Goal: Information Seeking & Learning: Find specific fact

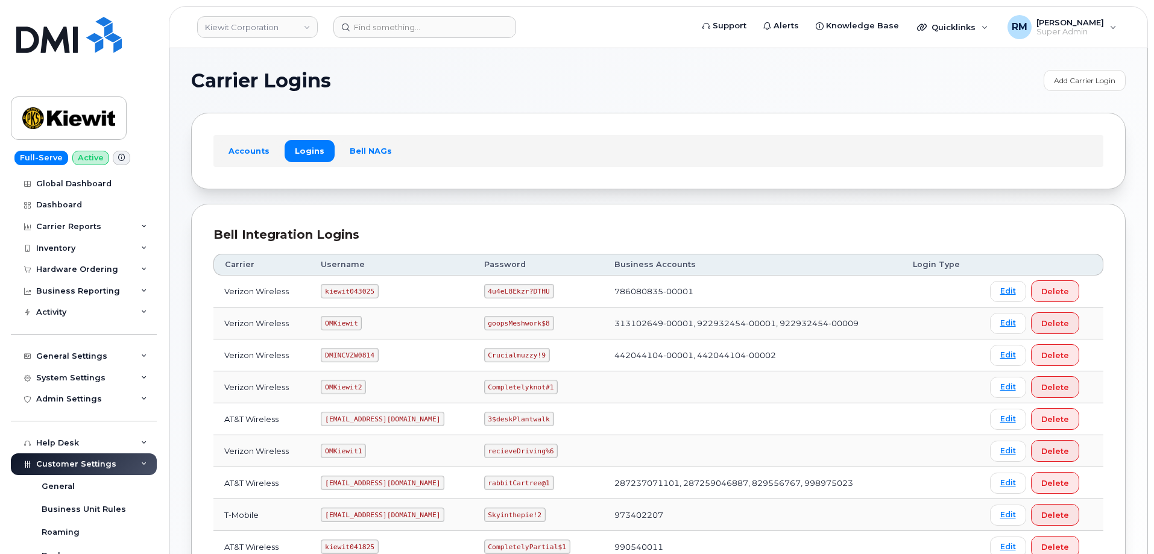
scroll to position [240, 0]
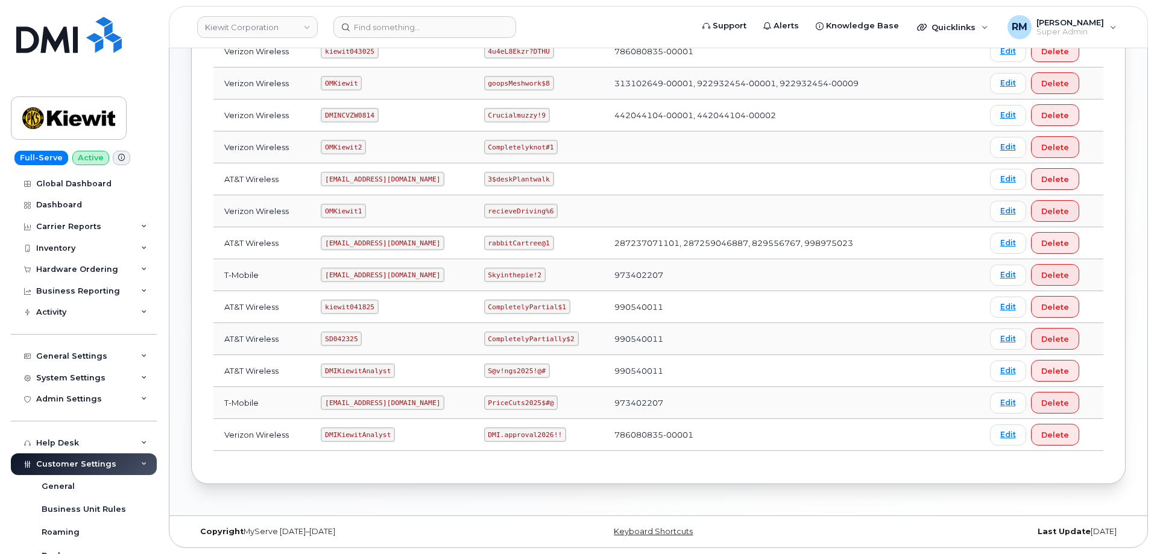
click at [335, 336] on code "SD042325" at bounding box center [341, 339] width 41 height 14
copy code "SD042325"
drag, startPoint x: 488, startPoint y: 339, endPoint x: 569, endPoint y: 336, distance: 81.5
click at [569, 336] on code "CompletelyPartially$2" at bounding box center [531, 339] width 95 height 14
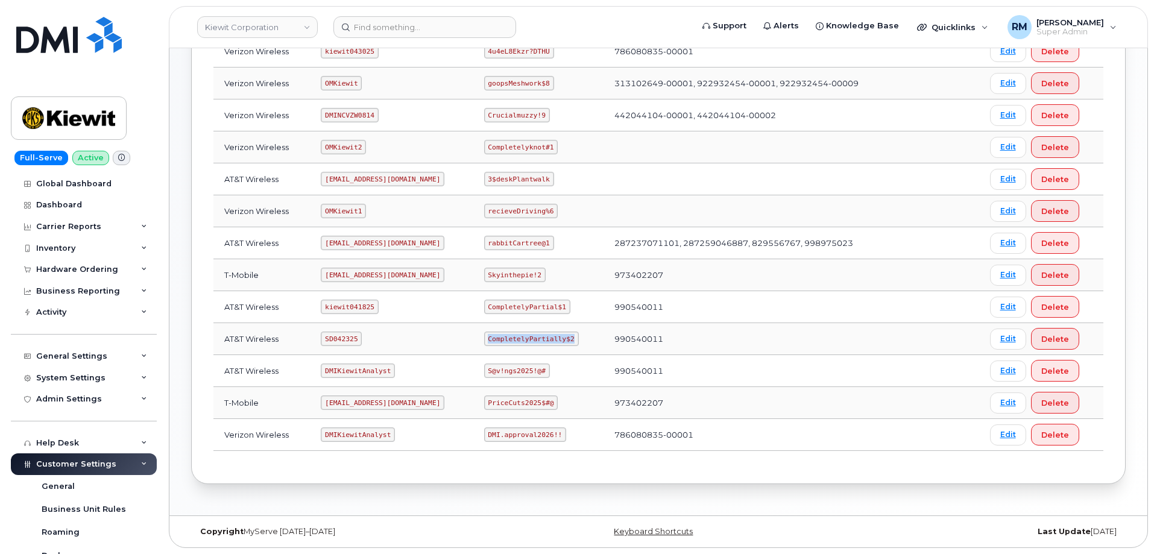
copy code "CompletelyPartially$2"
click at [394, 28] on input at bounding box center [424, 27] width 183 height 22
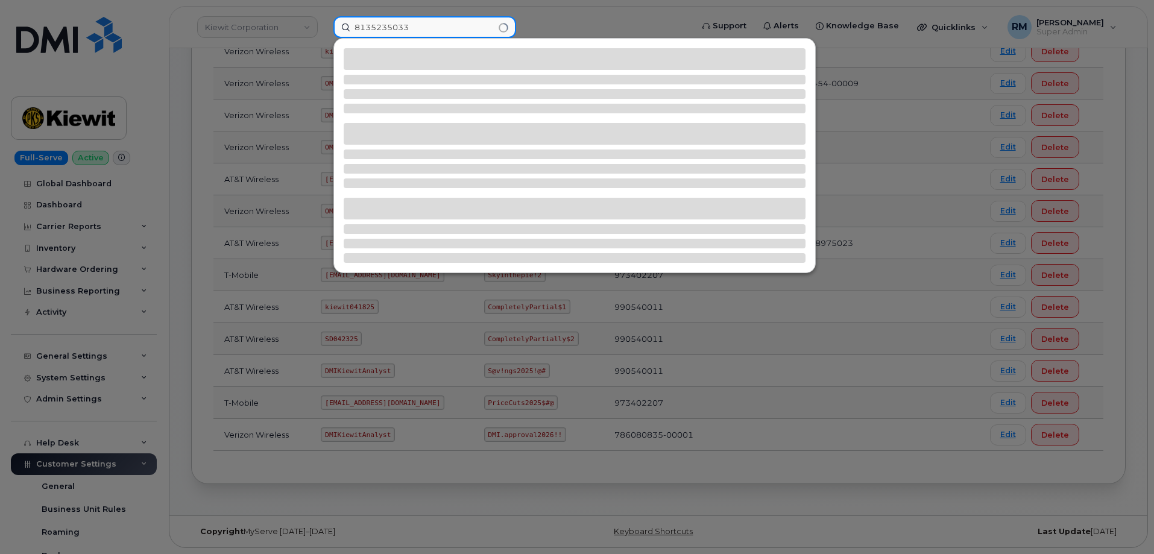
type input "8135235033"
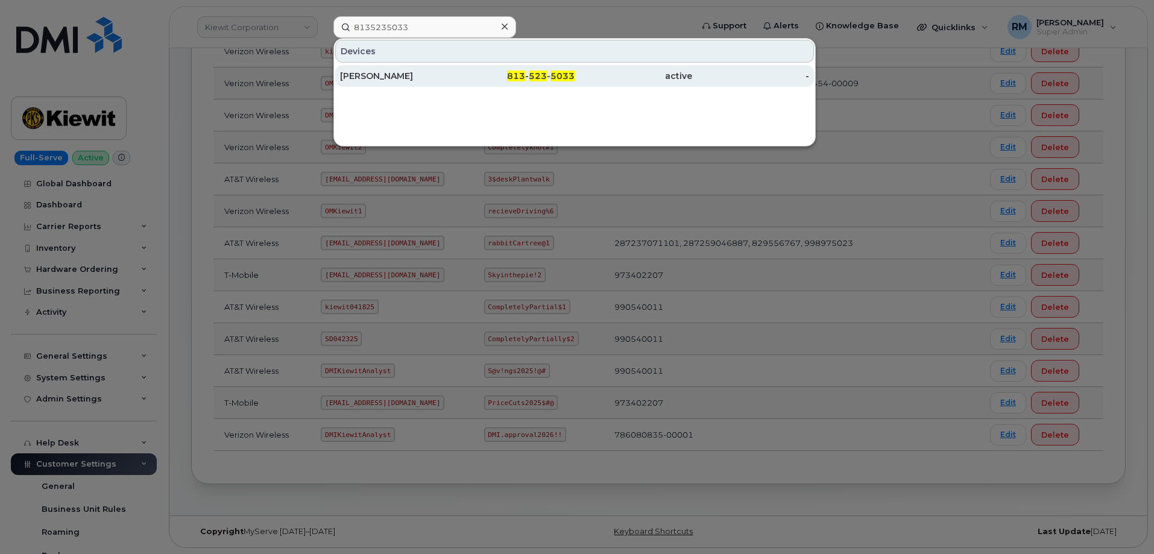
click at [391, 73] on div "INGRID AMSDEN" at bounding box center [399, 76] width 118 height 12
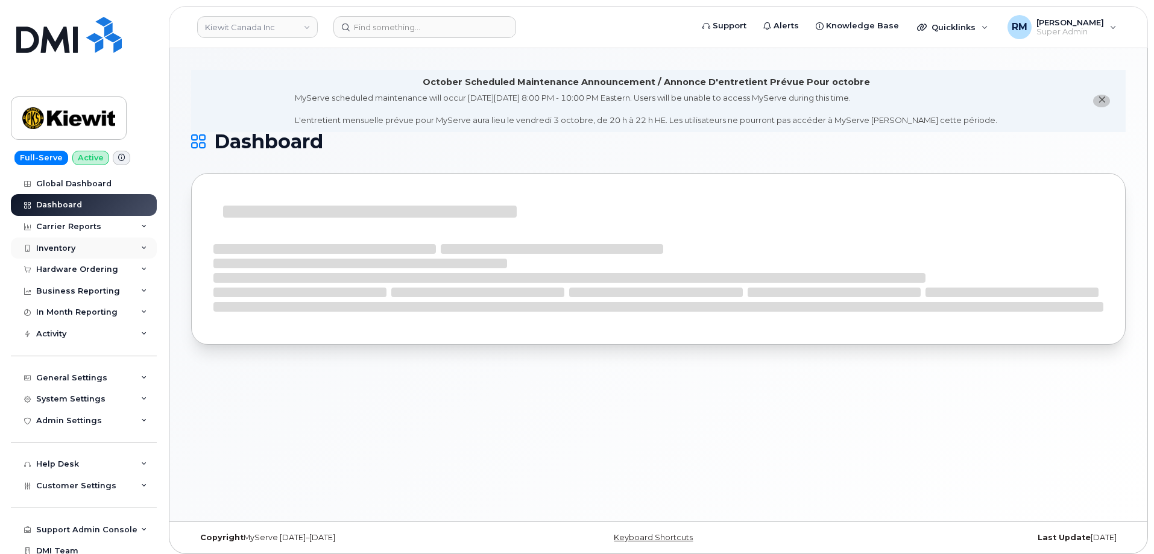
click at [69, 256] on div "Inventory" at bounding box center [84, 249] width 146 height 22
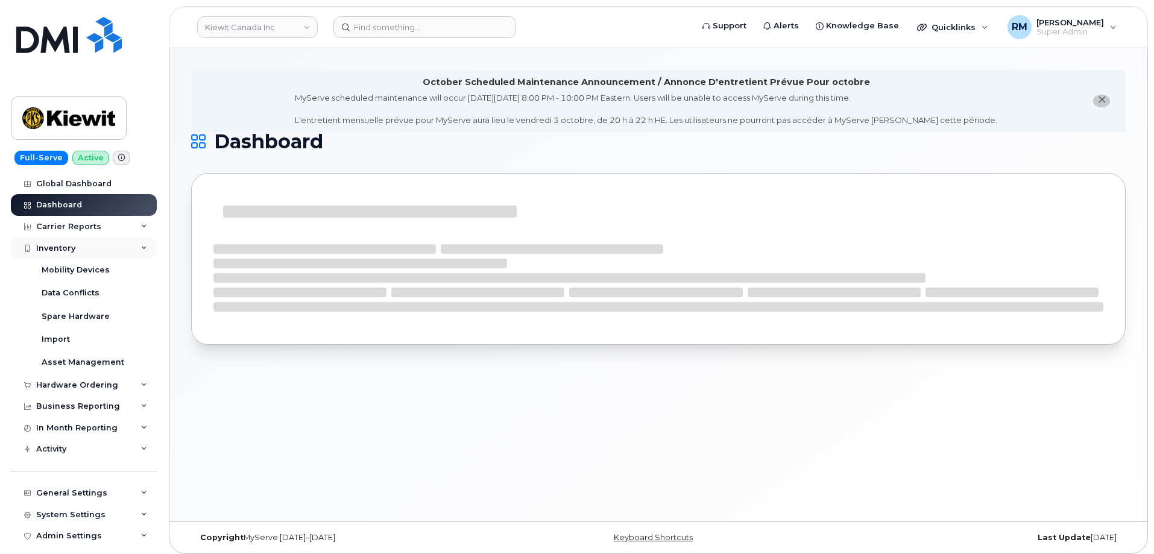
click at [63, 250] on div "Inventory" at bounding box center [55, 249] width 39 height 10
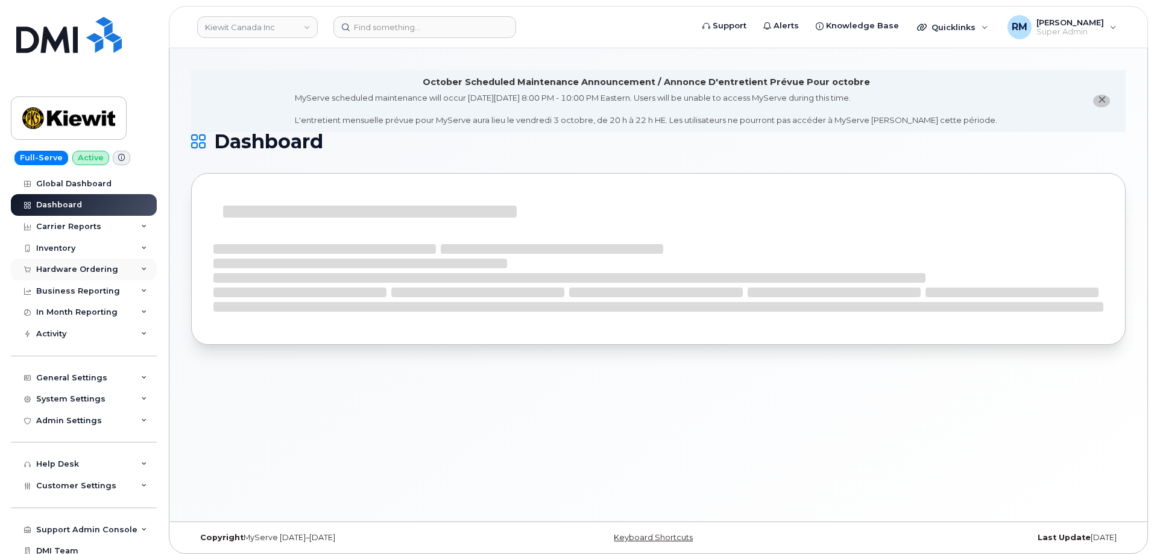
click at [68, 262] on div "Hardware Ordering" at bounding box center [84, 270] width 146 height 22
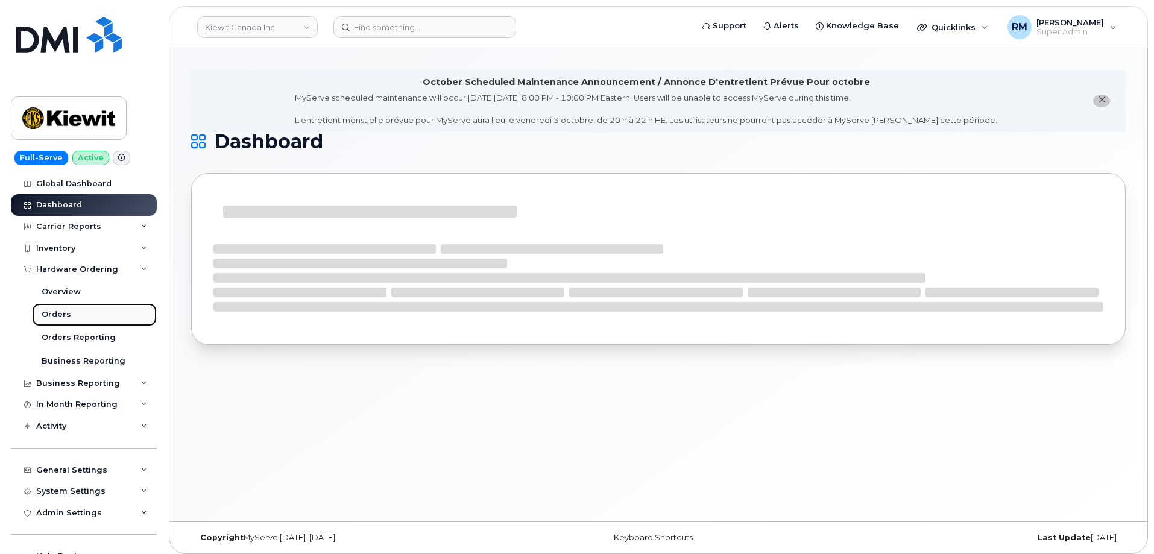
click at [64, 316] on div "Orders" at bounding box center [57, 314] width 30 height 11
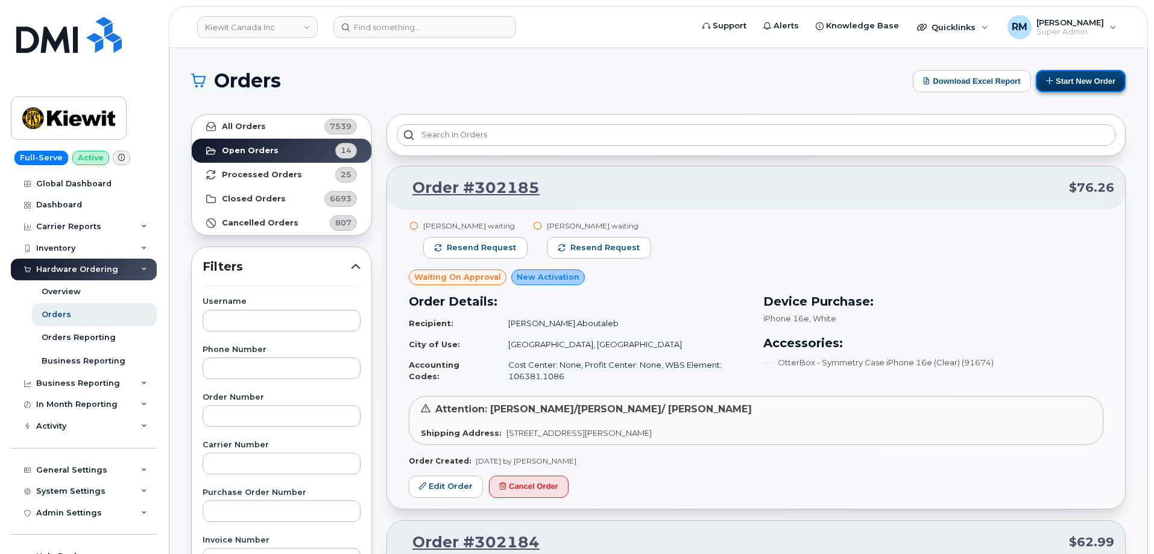
click at [1074, 81] on button "Start New Order" at bounding box center [1081, 81] width 90 height 22
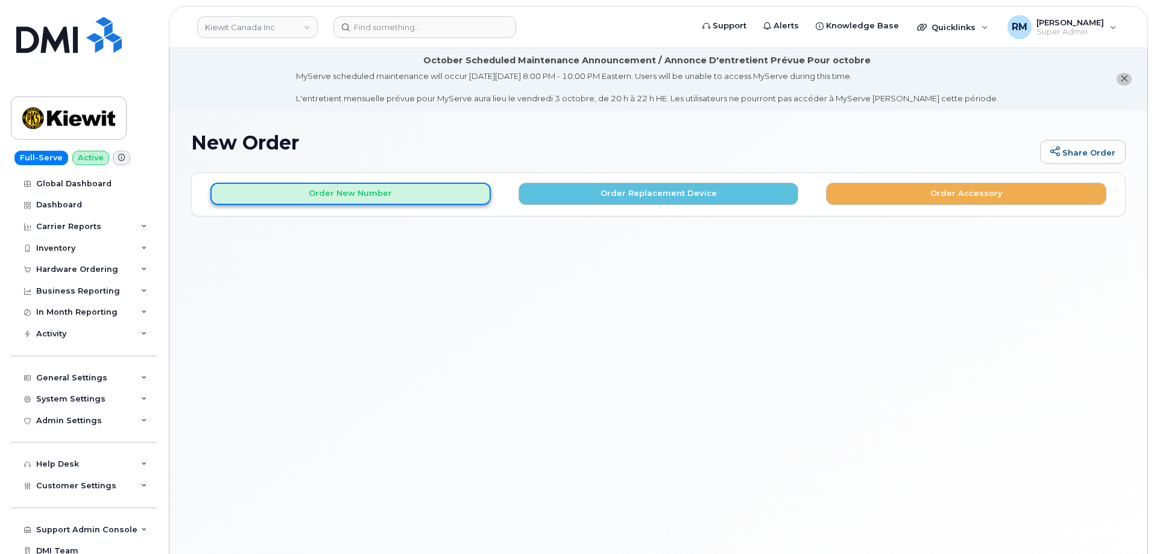
click at [368, 193] on button "Order New Number" at bounding box center [350, 194] width 280 height 22
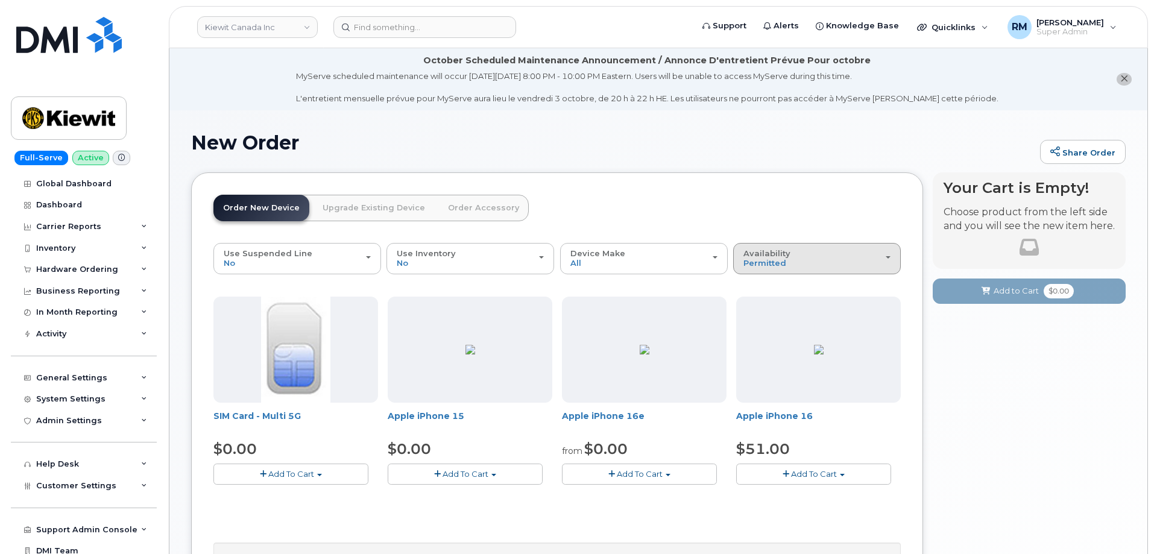
click at [786, 262] on div "Availability Permitted All" at bounding box center [816, 258] width 147 height 19
click at [757, 307] on label "All" at bounding box center [748, 306] width 25 height 14
click at [0, 0] on input "All" at bounding box center [0, 0] width 0 height 0
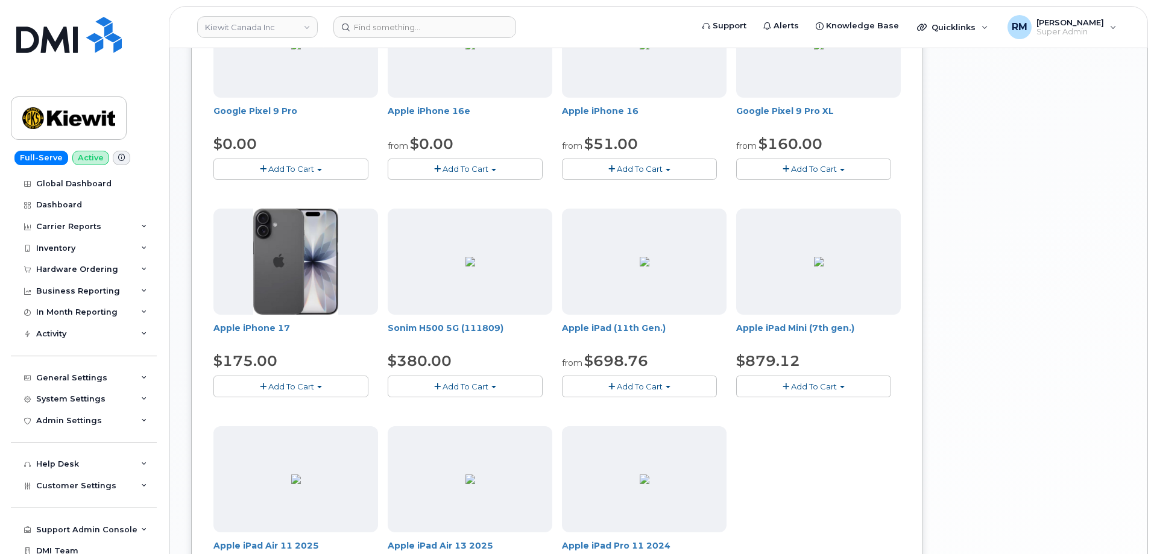
scroll to position [543, 0]
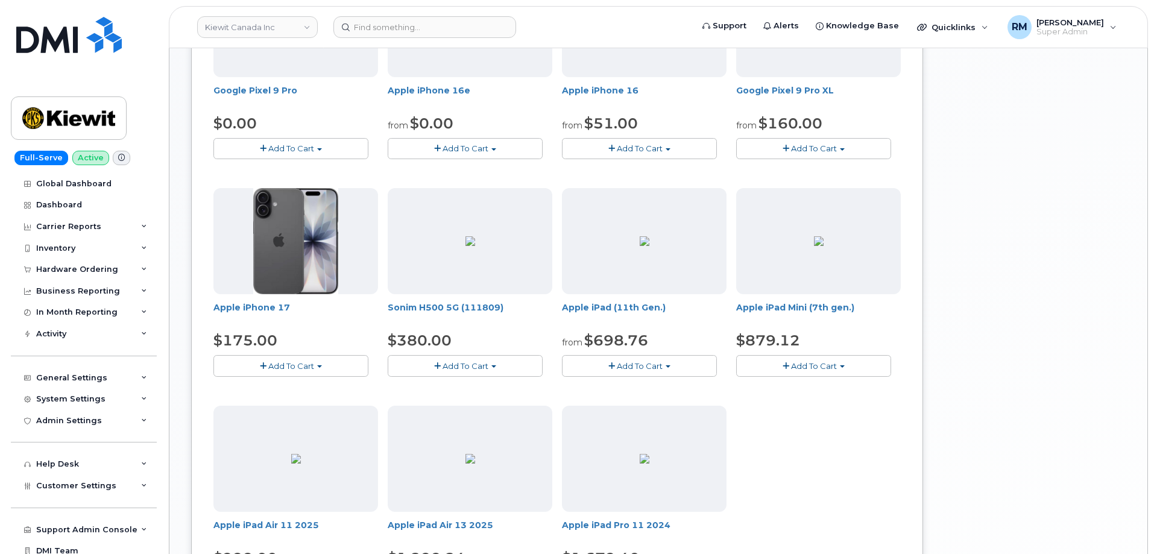
click at [306, 370] on span "Add To Cart" at bounding box center [291, 366] width 46 height 10
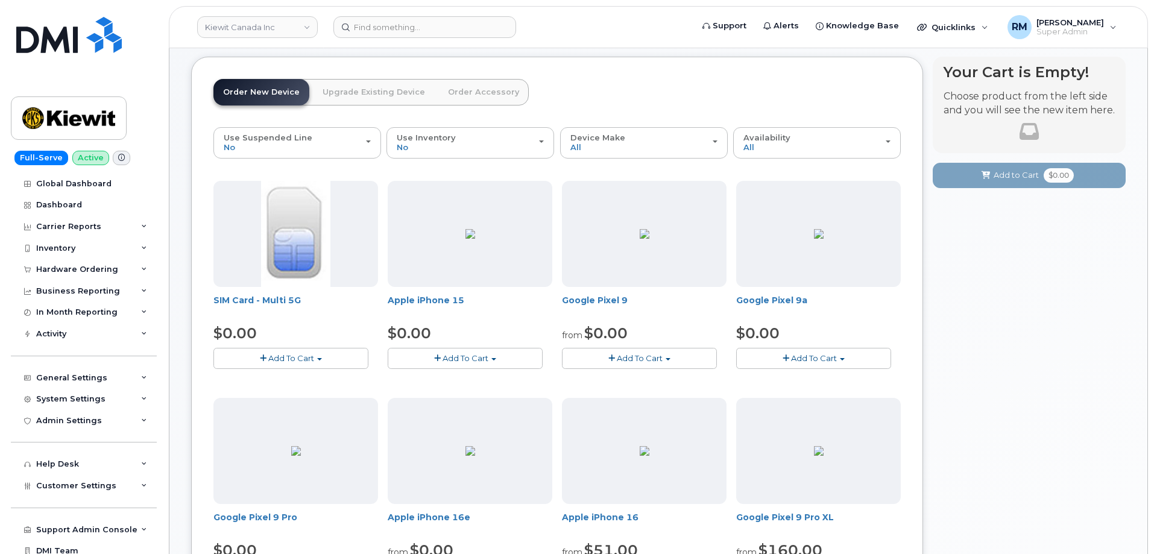
scroll to position [121, 0]
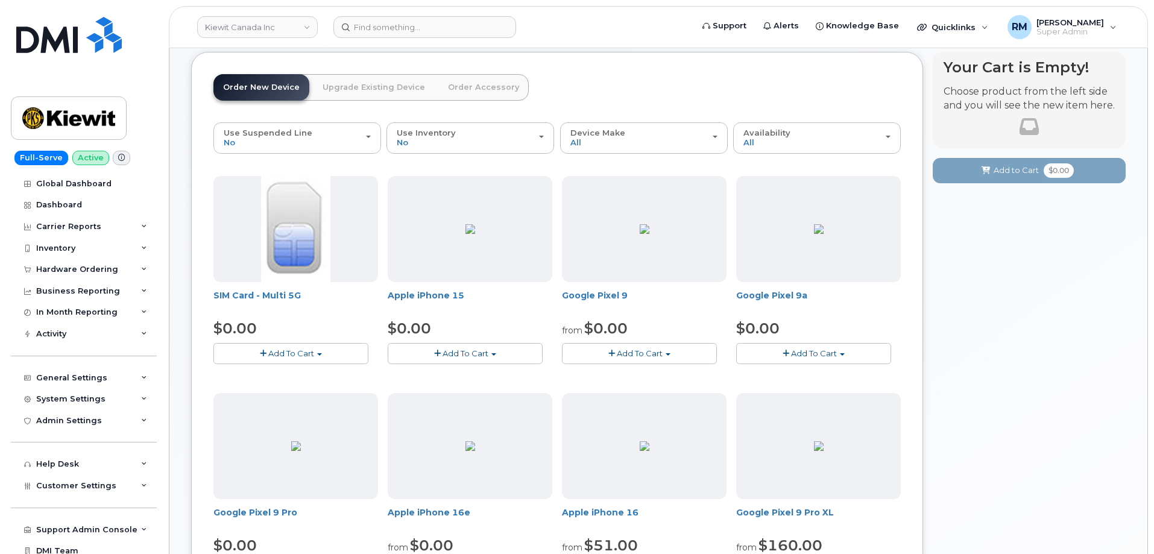
click at [367, 90] on link "Upgrade Existing Device" at bounding box center [374, 87] width 122 height 27
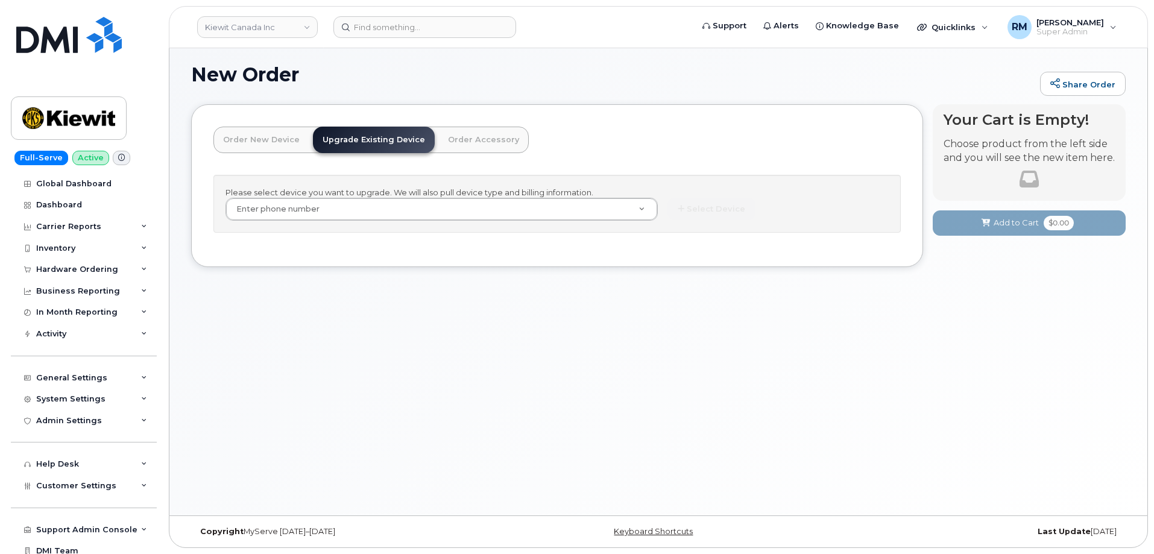
scroll to position [68, 0]
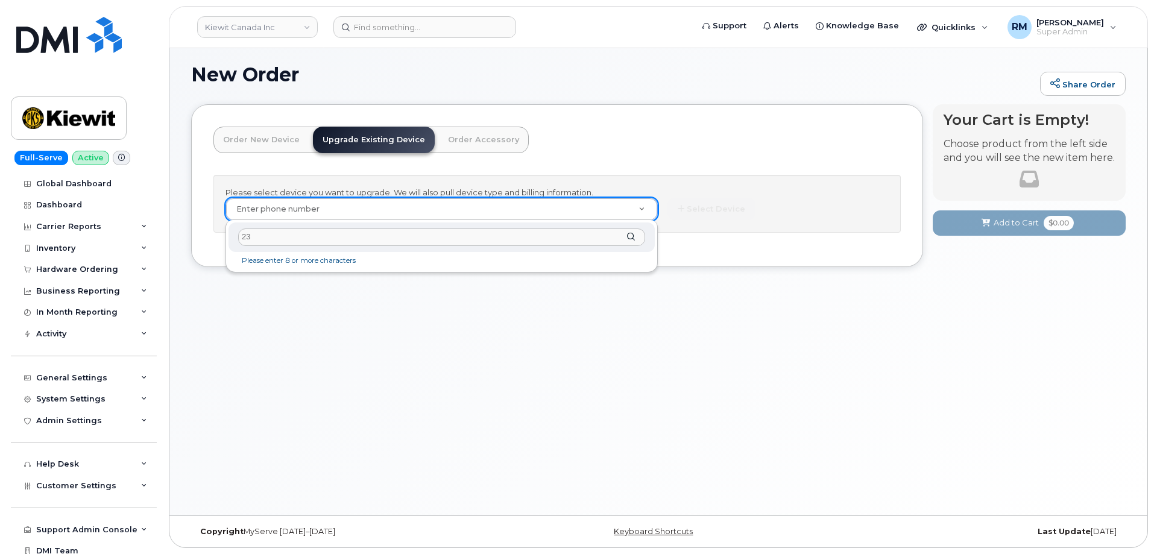
type input "2"
type input "57426"
drag, startPoint x: 208, startPoint y: 243, endPoint x: 198, endPoint y: 243, distance: 9.6
click at [198, 243] on body "Kiewit Canada Inc Support Alerts Knowledge Base Quicklinks Suspend / Cancel Dev…" at bounding box center [577, 243] width 1154 height 622
type input "328"
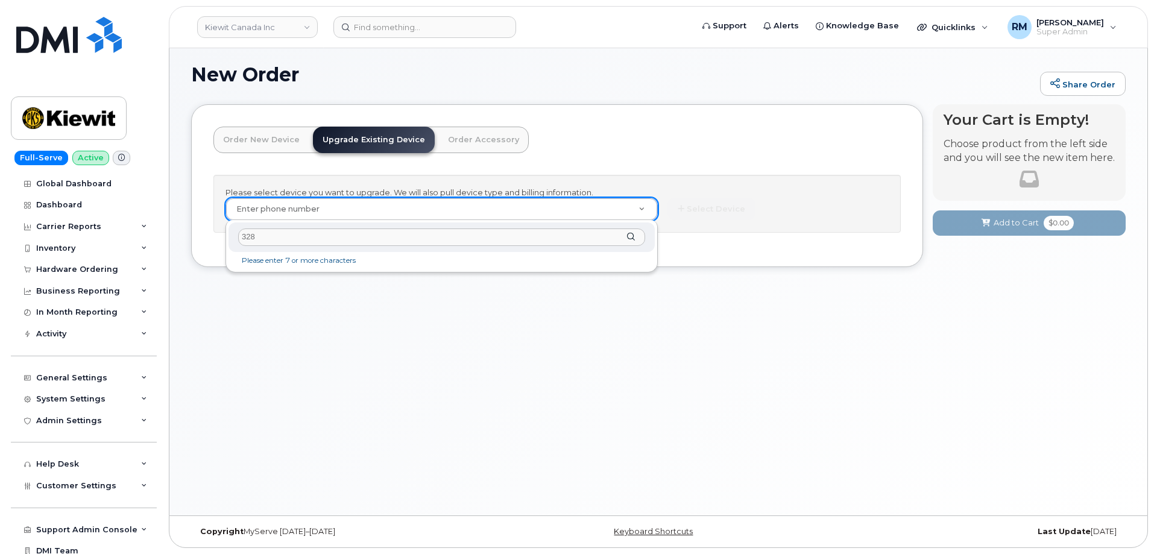
click at [322, 260] on li "Please enter 7 or more characters" at bounding box center [441, 260] width 421 height 13
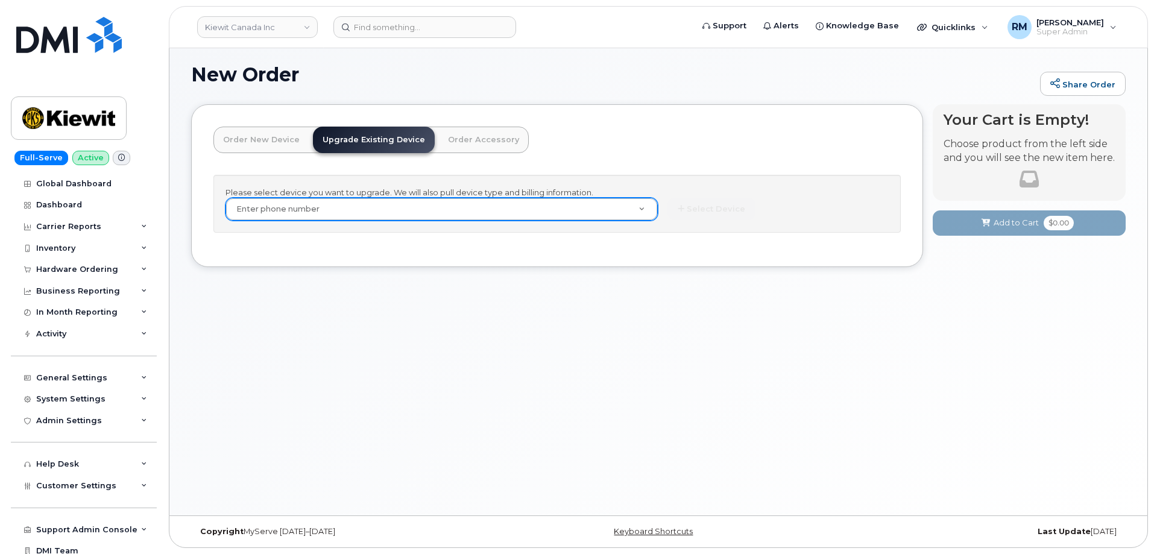
click at [278, 139] on link "Order New Device" at bounding box center [261, 140] width 96 height 27
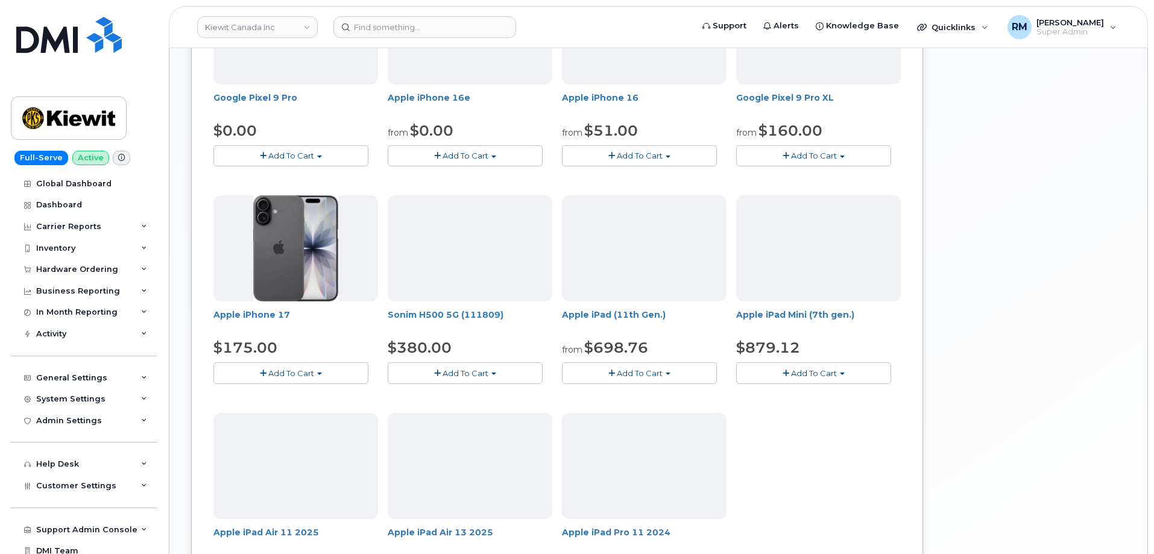
scroll to position [551, 0]
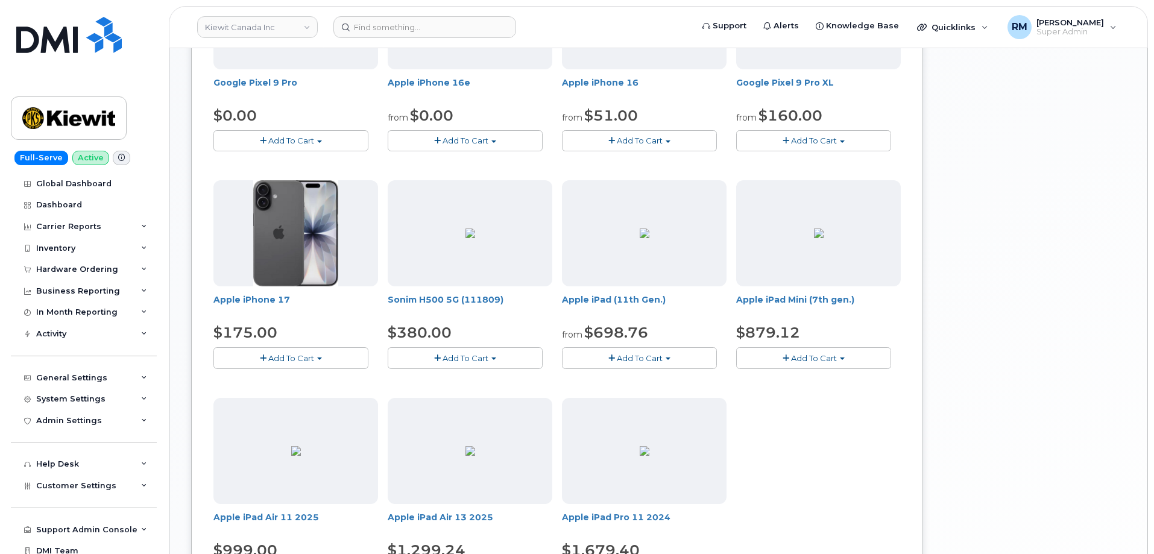
click at [316, 359] on button "Add To Cart" at bounding box center [290, 357] width 155 height 21
click at [370, 317] on span "Apple iPhone 17" at bounding box center [295, 306] width 165 height 24
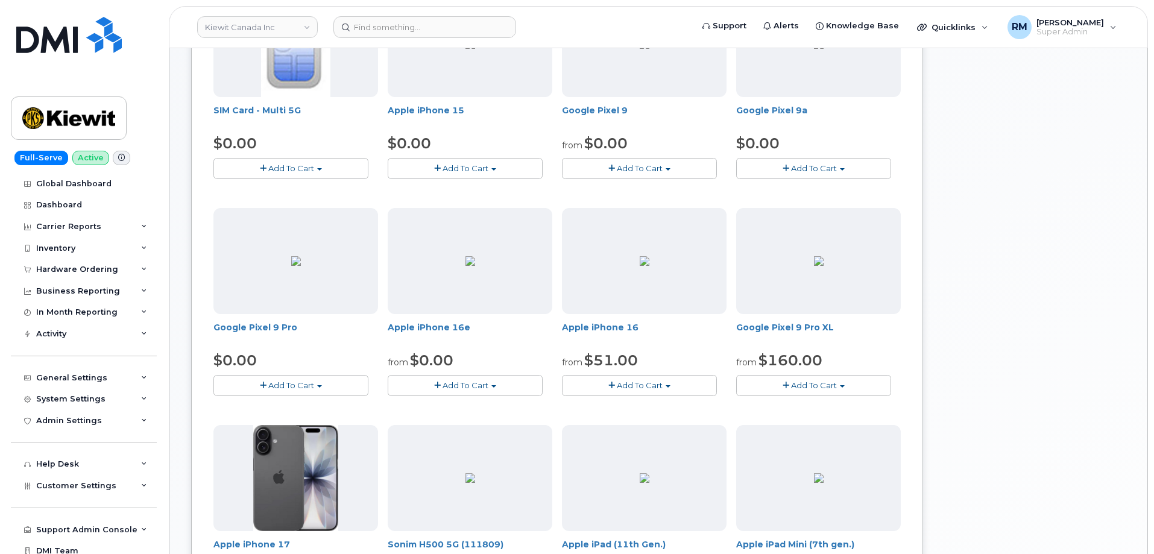
scroll to position [0, 0]
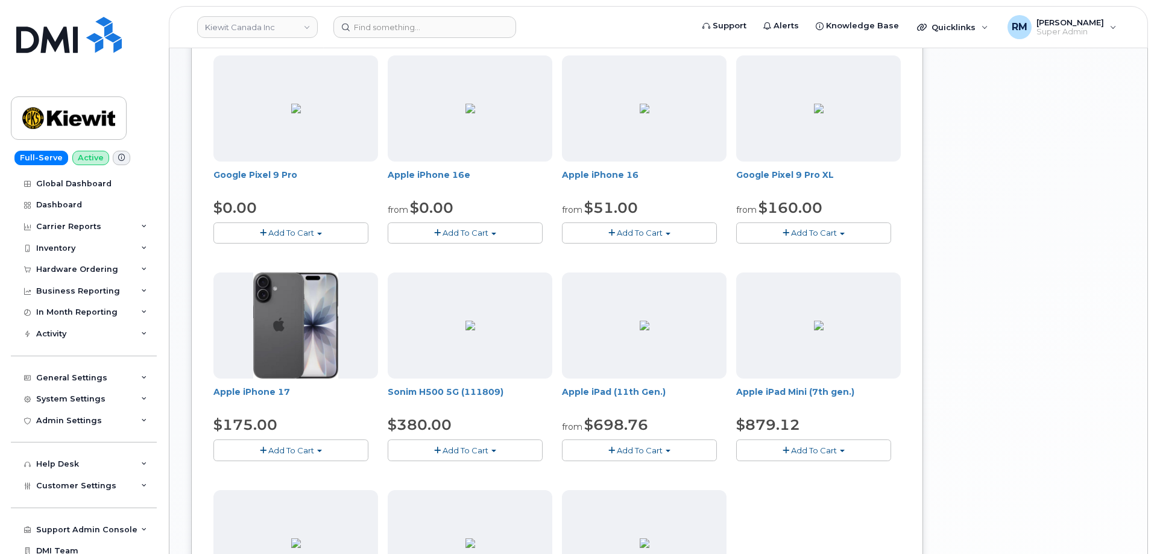
scroll to position [482, 0]
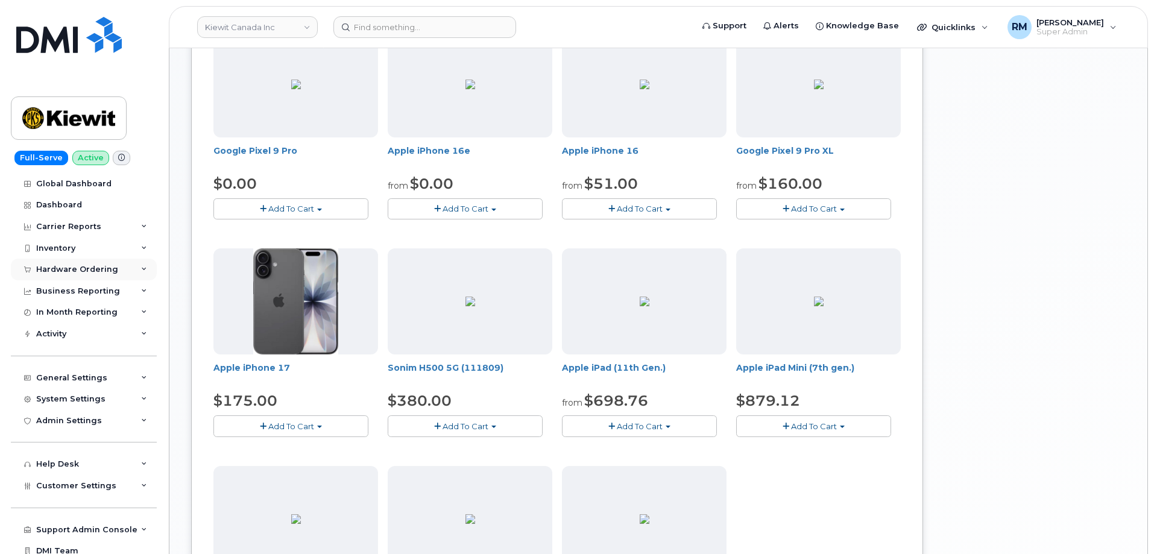
click at [55, 269] on div "Hardware Ordering" at bounding box center [77, 270] width 82 height 10
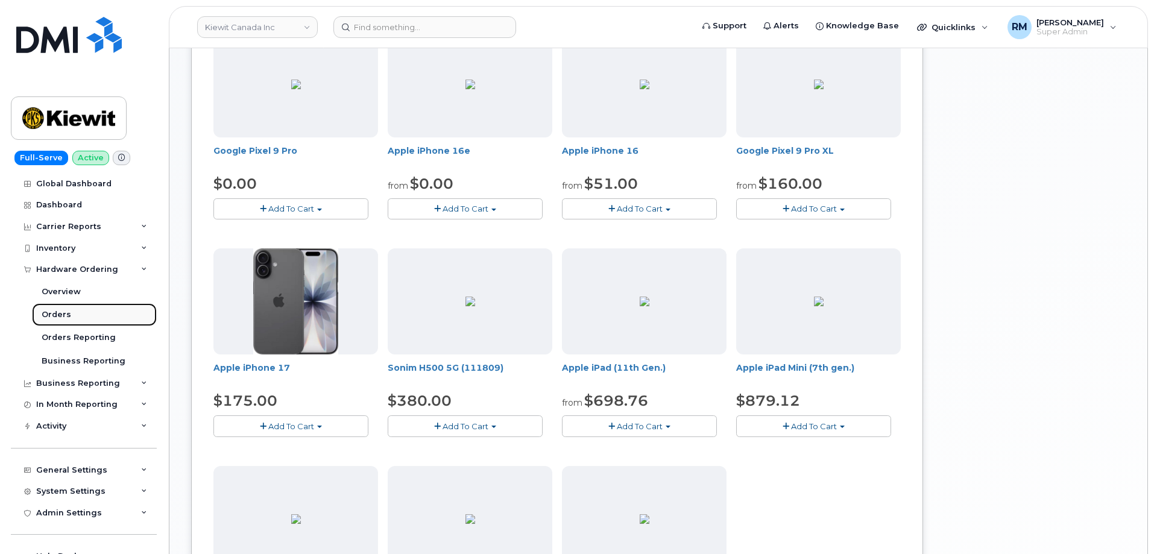
click at [55, 315] on div "Orders" at bounding box center [57, 314] width 30 height 11
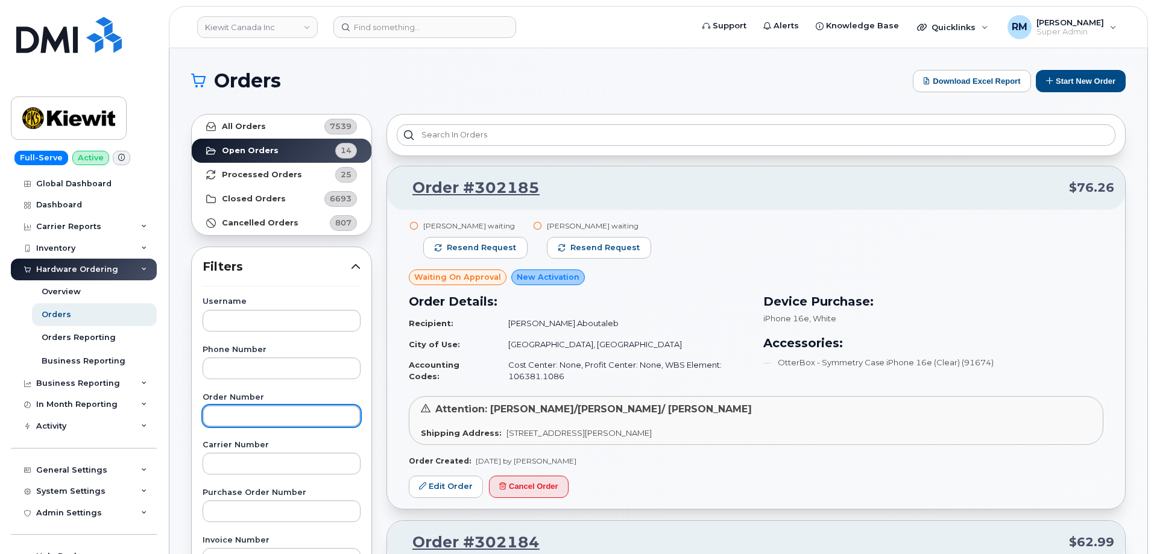
click at [259, 418] on input "text" at bounding box center [282, 416] width 158 height 22
paste input "301919"
type input "301919"
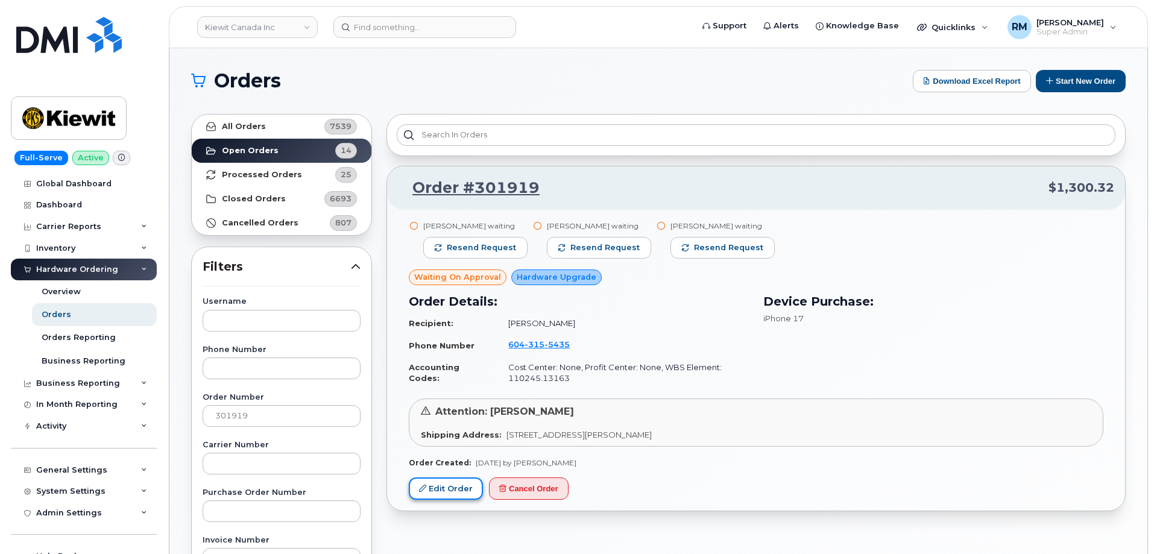
click at [437, 492] on link "Edit Order" at bounding box center [446, 489] width 74 height 22
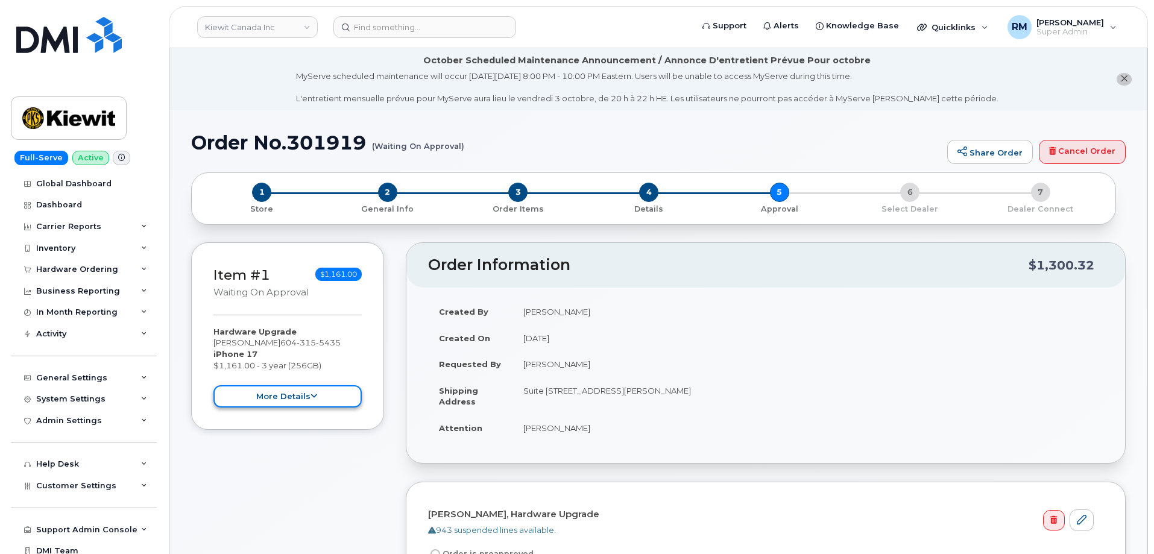
click at [297, 397] on button "more details" at bounding box center [287, 396] width 148 height 22
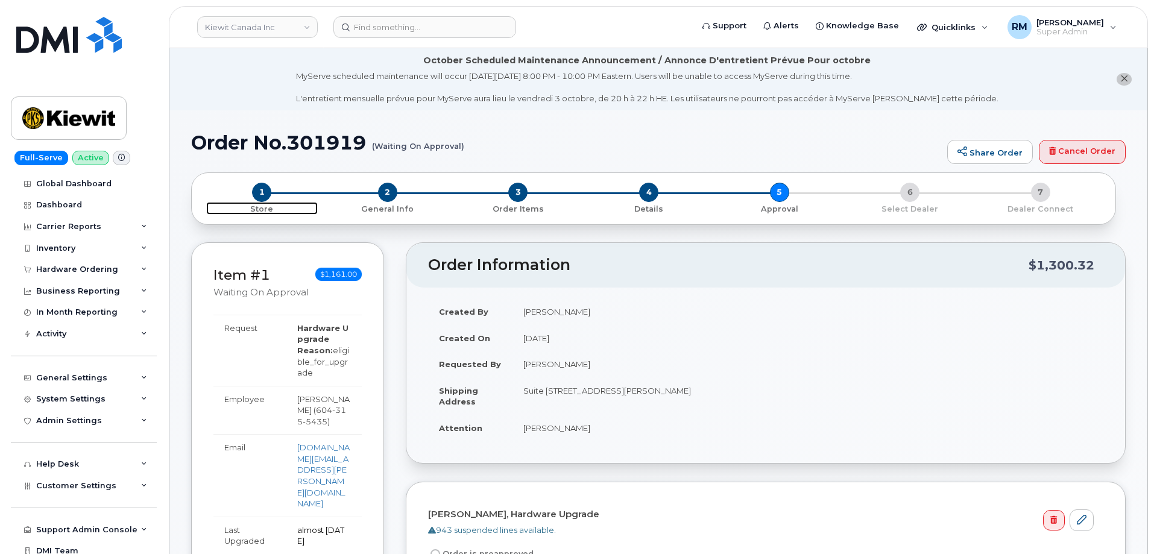
click at [256, 188] on span "1" at bounding box center [261, 192] width 19 height 19
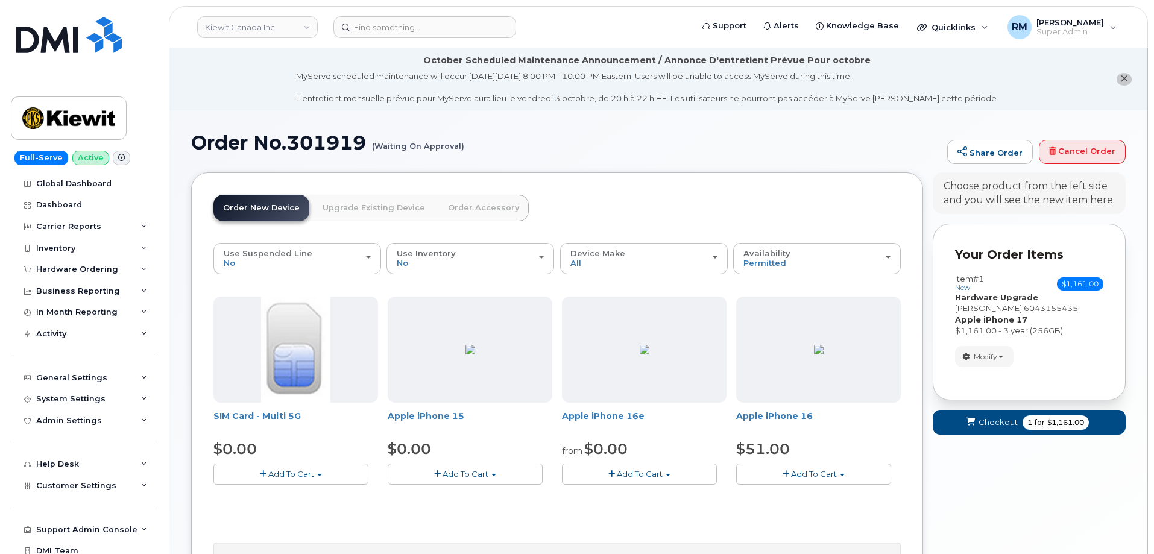
click at [197, 288] on div "Order New Device Upgrade Existing Device Order Accessory Order new device and n…" at bounding box center [557, 427] width 732 height 511
click at [768, 267] on span "Permitted" at bounding box center [764, 263] width 43 height 10
click at [993, 350] on button "Modify" at bounding box center [984, 356] width 58 height 21
click at [990, 376] on link "change" at bounding box center [1013, 375] width 115 height 14
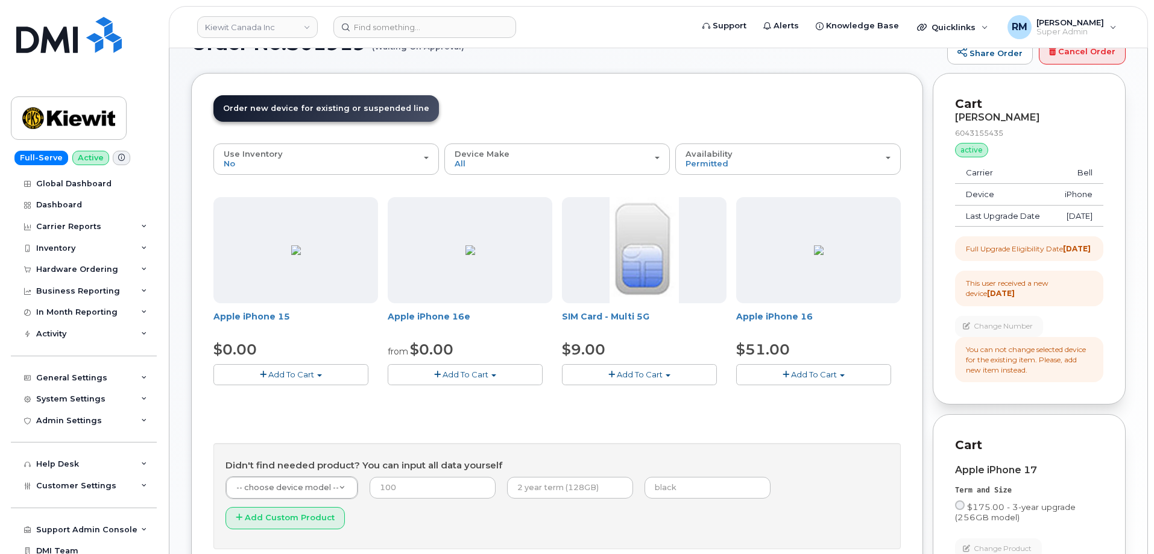
scroll to position [121, 0]
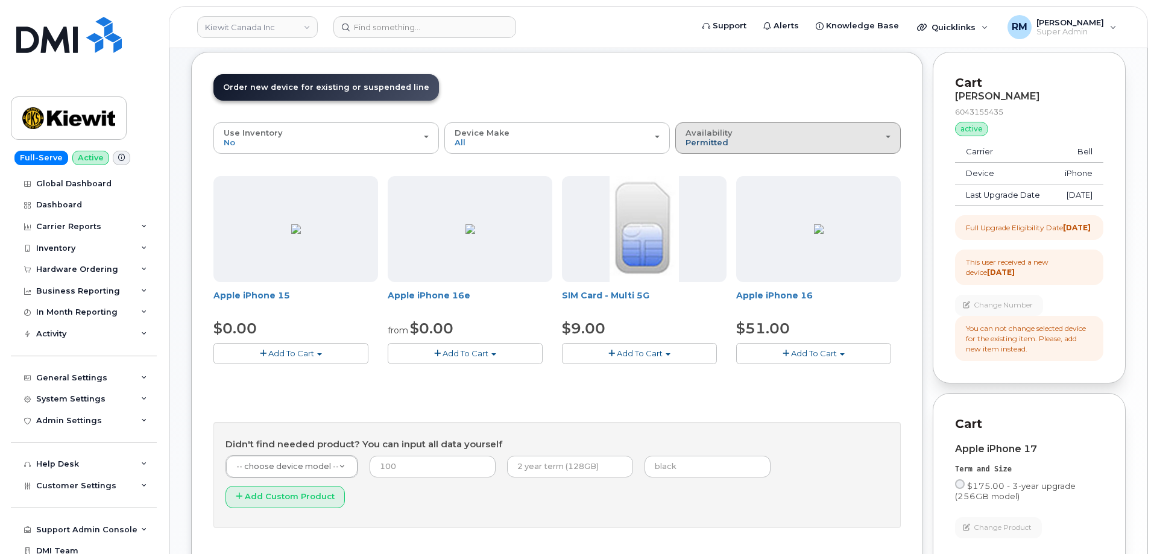
click at [699, 142] on span "Permitted" at bounding box center [707, 142] width 43 height 10
click at [698, 185] on label "All" at bounding box center [690, 185] width 25 height 14
click at [0, 0] on input "All" at bounding box center [0, 0] width 0 height 0
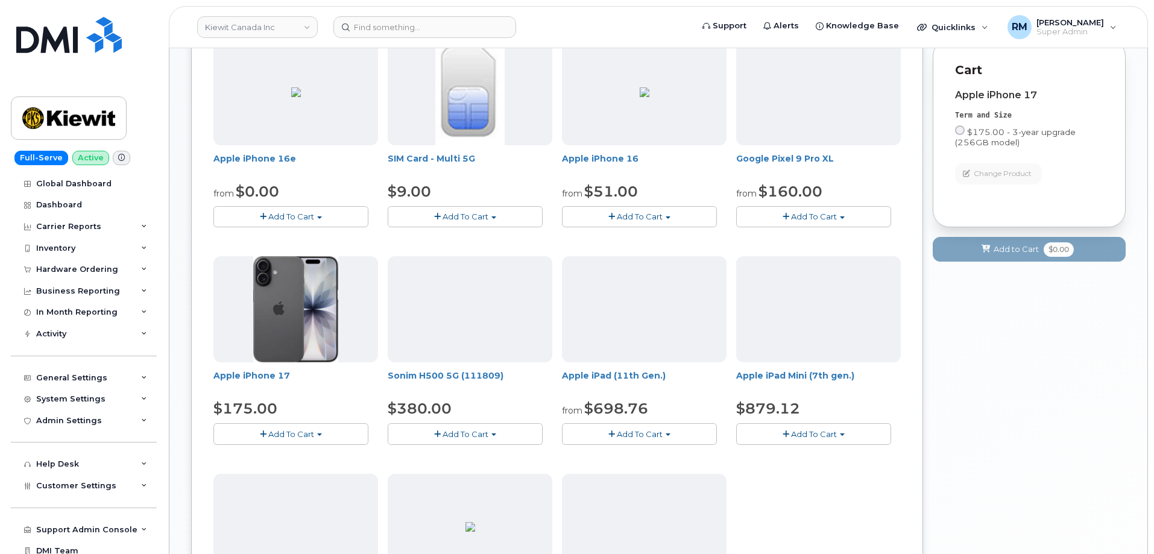
scroll to position [543, 0]
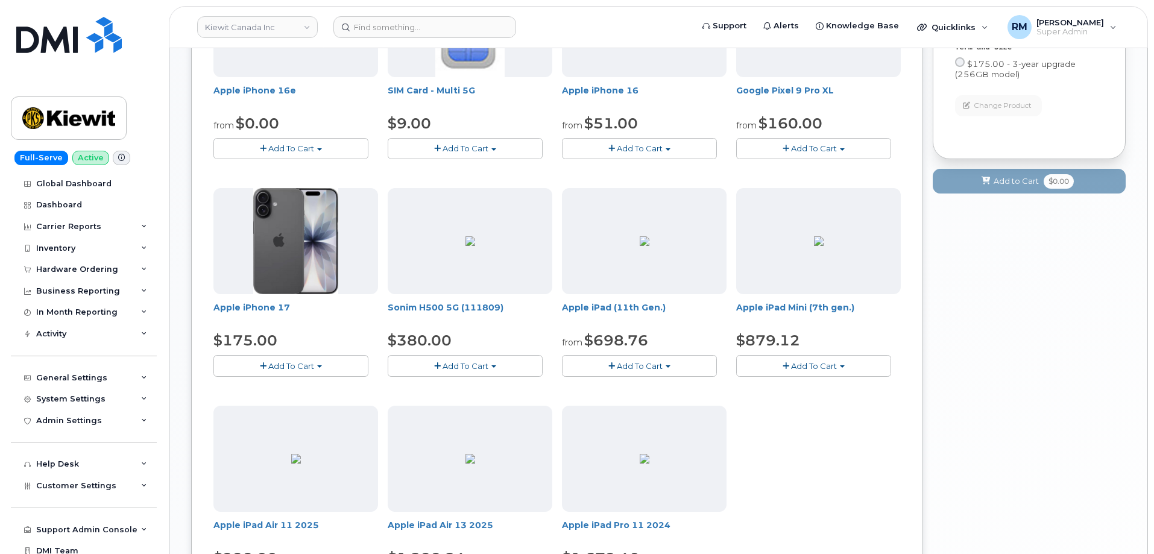
click at [282, 365] on span "Add To Cart" at bounding box center [291, 366] width 46 height 10
click at [288, 389] on link "$175.00 - 3-year upgrade (256GB model)" at bounding box center [310, 388] width 189 height 15
radio input "true"
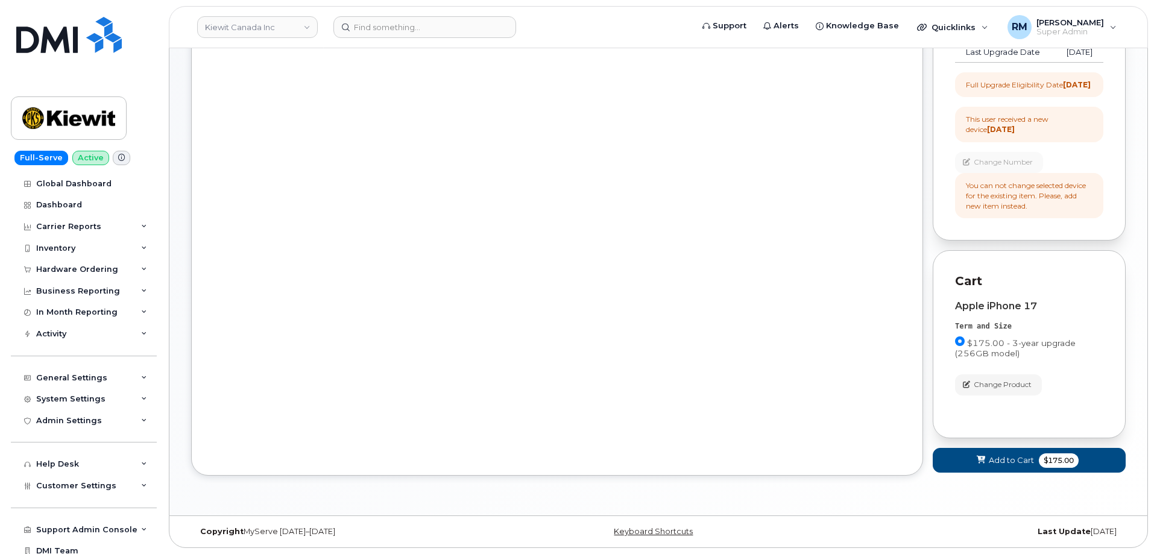
scroll to position [285, 0]
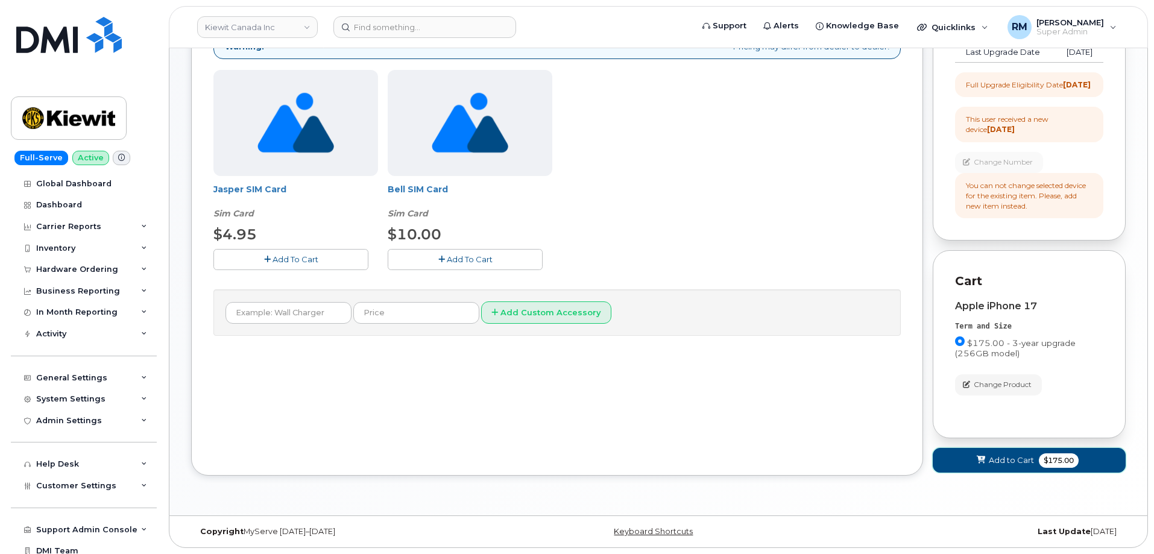
click at [1006, 460] on span "Add to Cart" at bounding box center [1011, 460] width 45 height 11
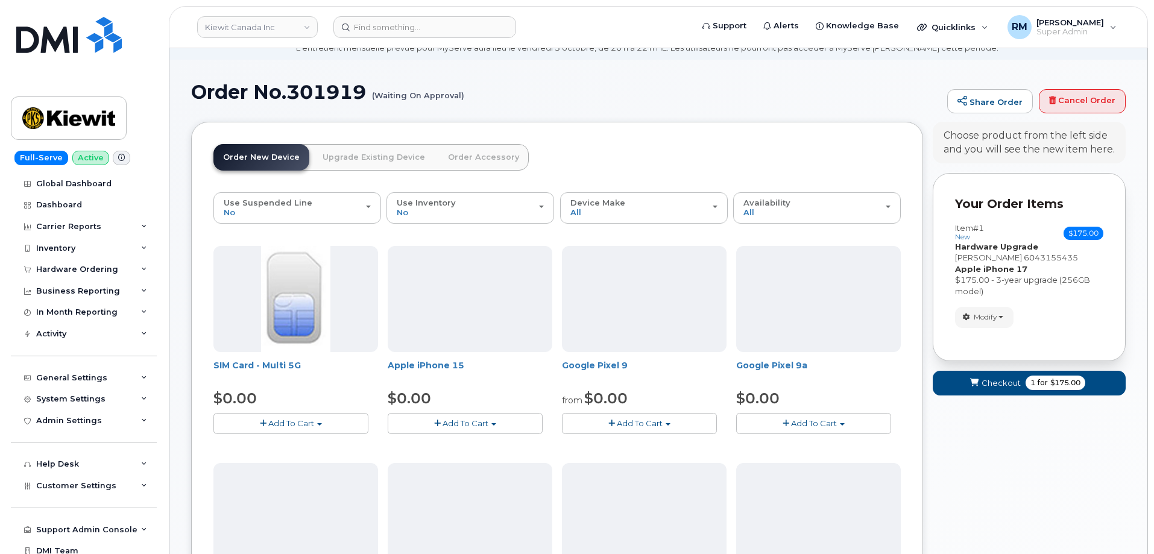
scroll to position [0, 0]
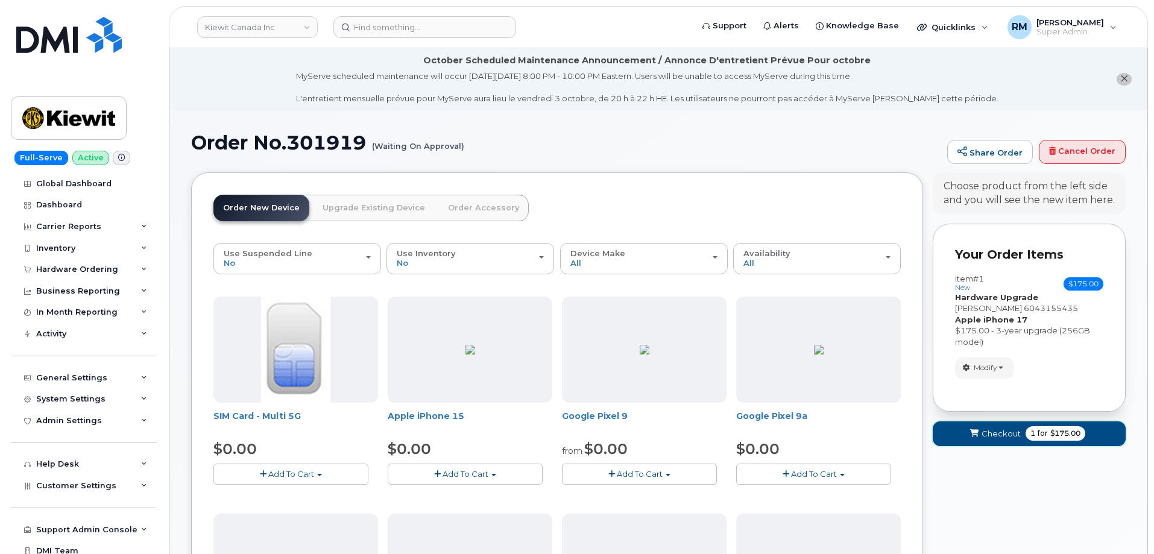
click at [996, 435] on span "Checkout" at bounding box center [1001, 433] width 39 height 11
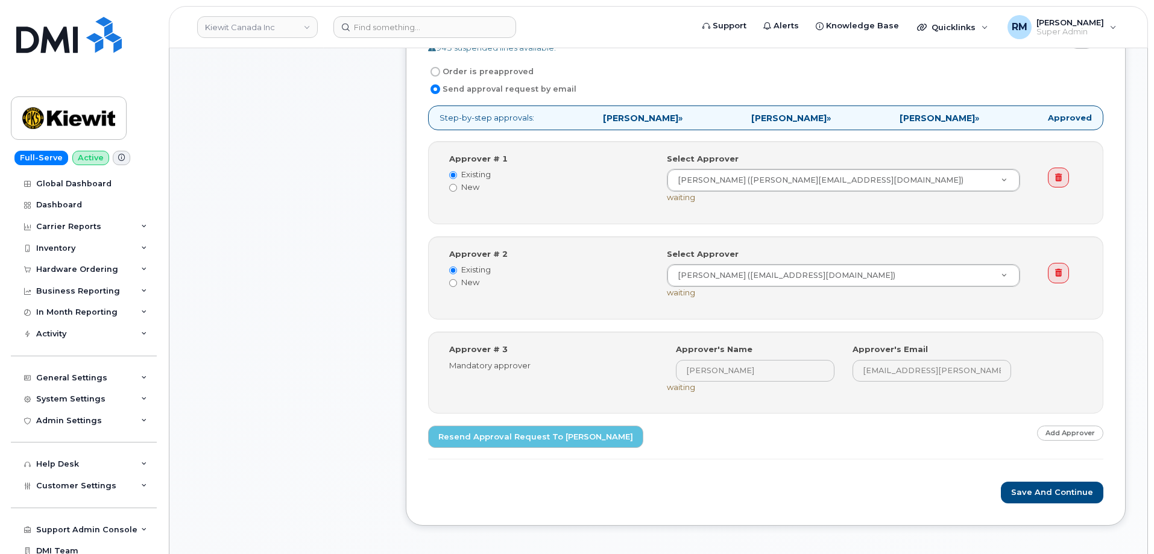
scroll to position [543, 0]
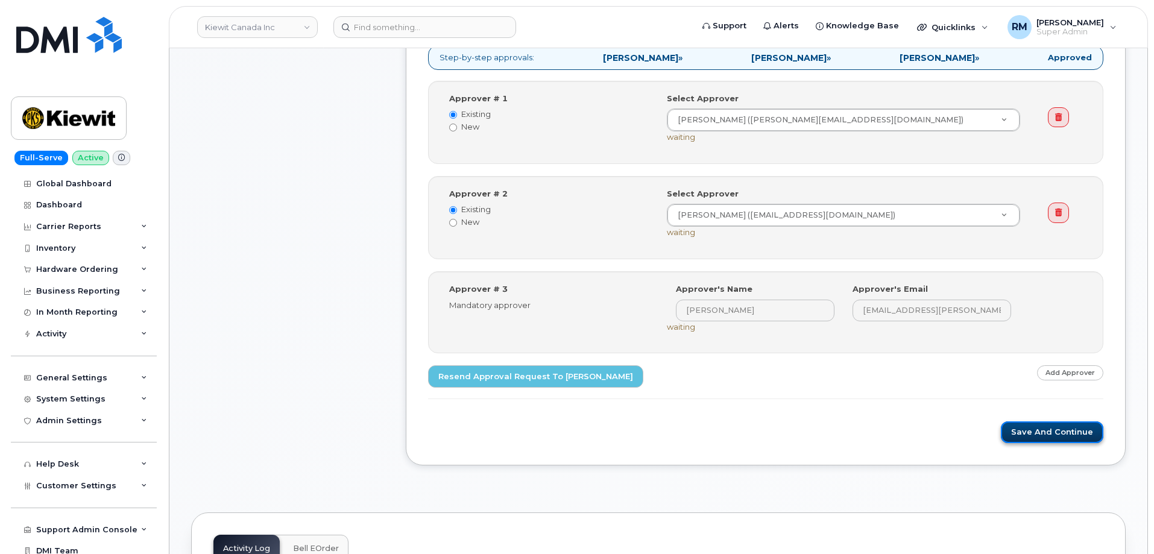
click at [1062, 431] on button "Save and Continue" at bounding box center [1052, 432] width 103 height 22
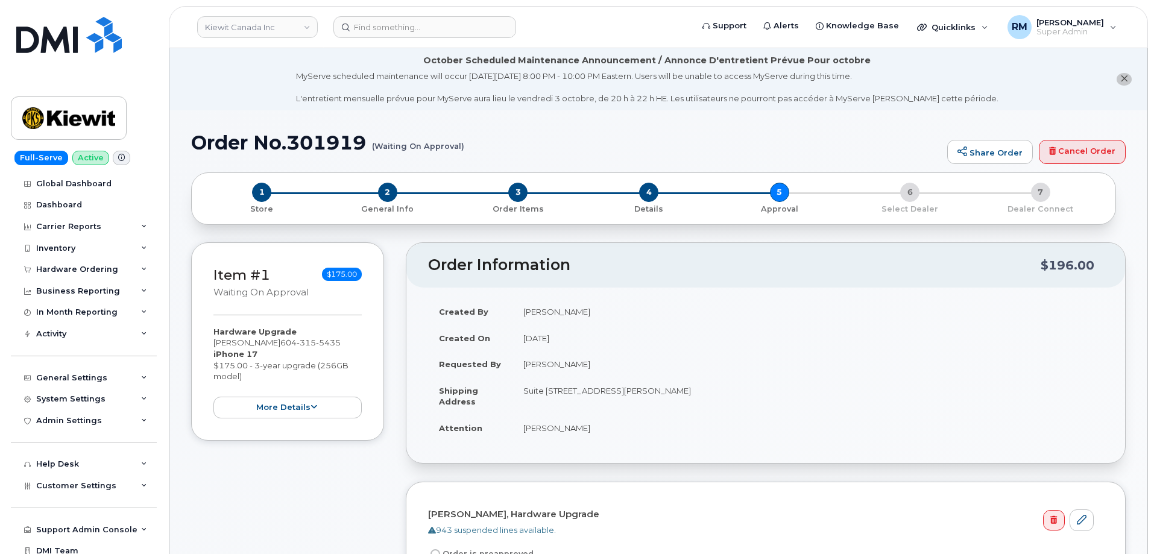
click at [1122, 221] on div "1 Store 2 General Info 3 Order Items 4 Details 5 Approval 6 Select Dealer 7 Dea…" at bounding box center [658, 198] width 935 height 52
click at [264, 93] on li "October Scheduled Maintenance Announcement / Annonce D'entretient Prévue Pour o…" at bounding box center [658, 79] width 978 height 62
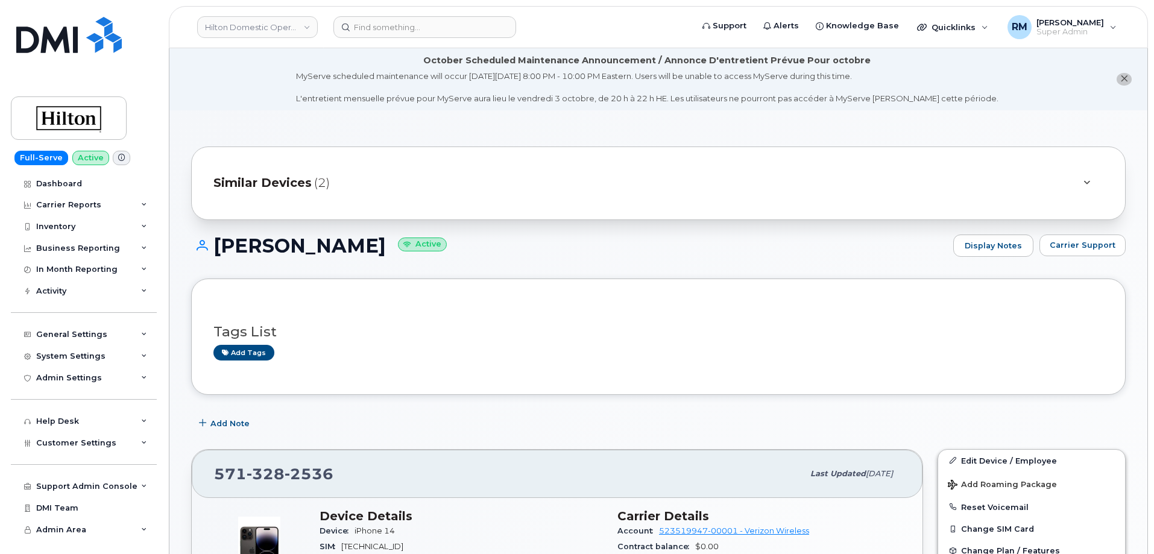
scroll to position [784, 0]
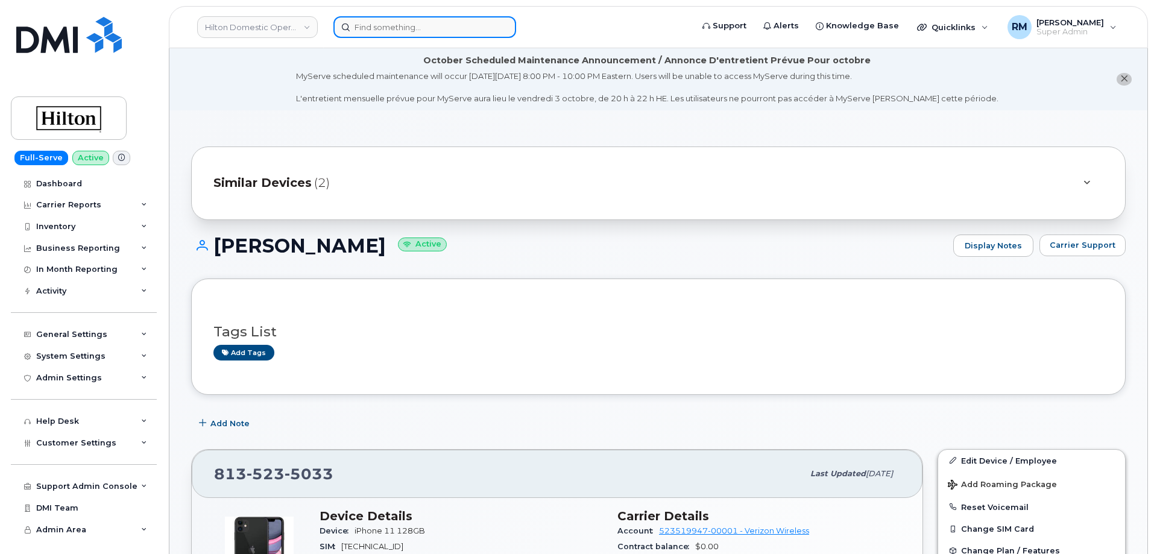
click at [372, 29] on input at bounding box center [424, 27] width 183 height 22
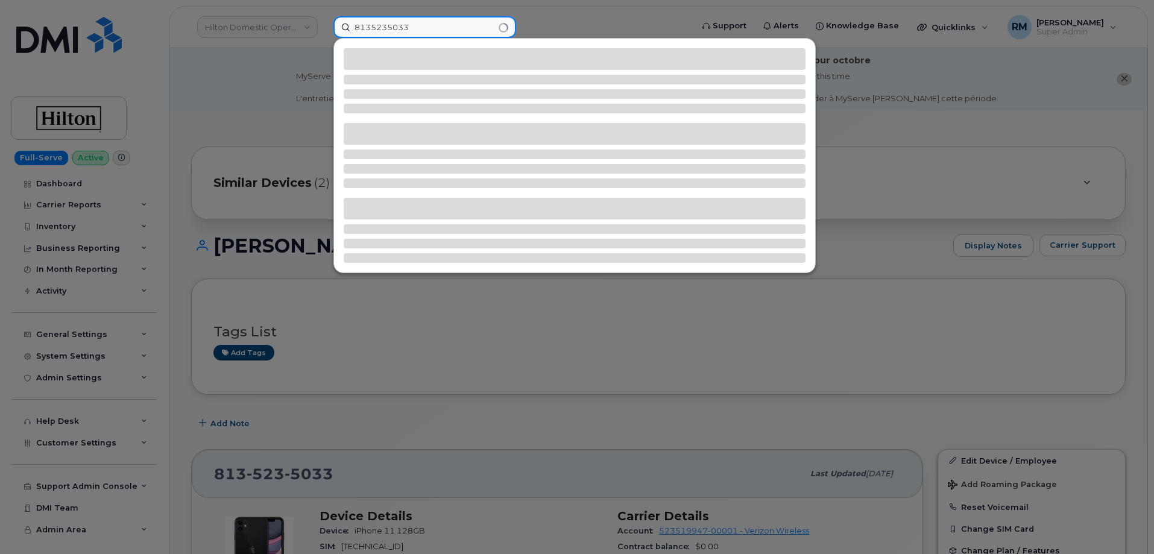
type input "8135235033"
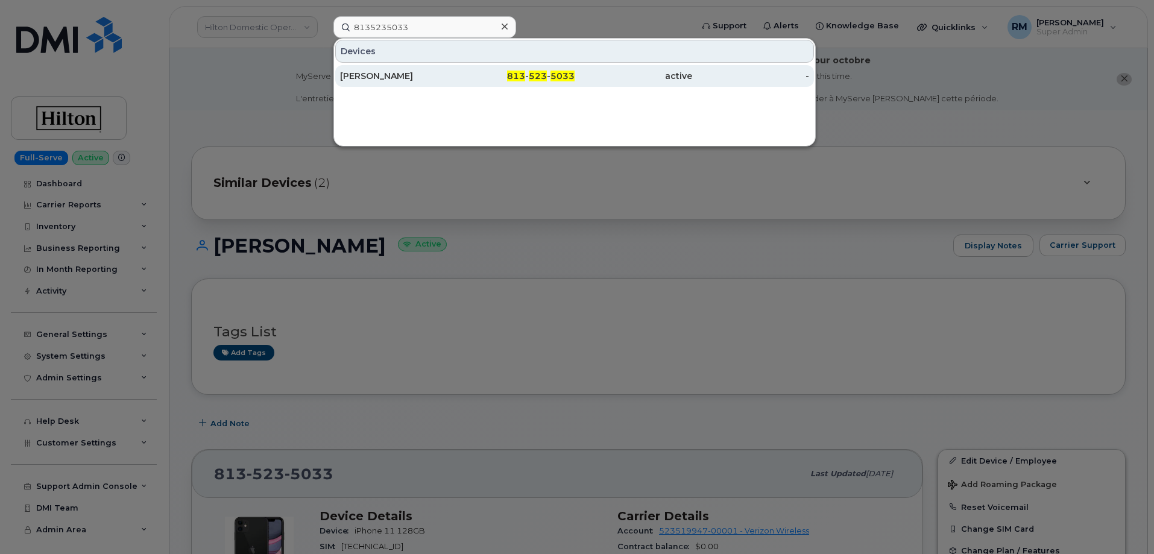
click at [404, 71] on div "[PERSON_NAME]" at bounding box center [399, 76] width 118 height 12
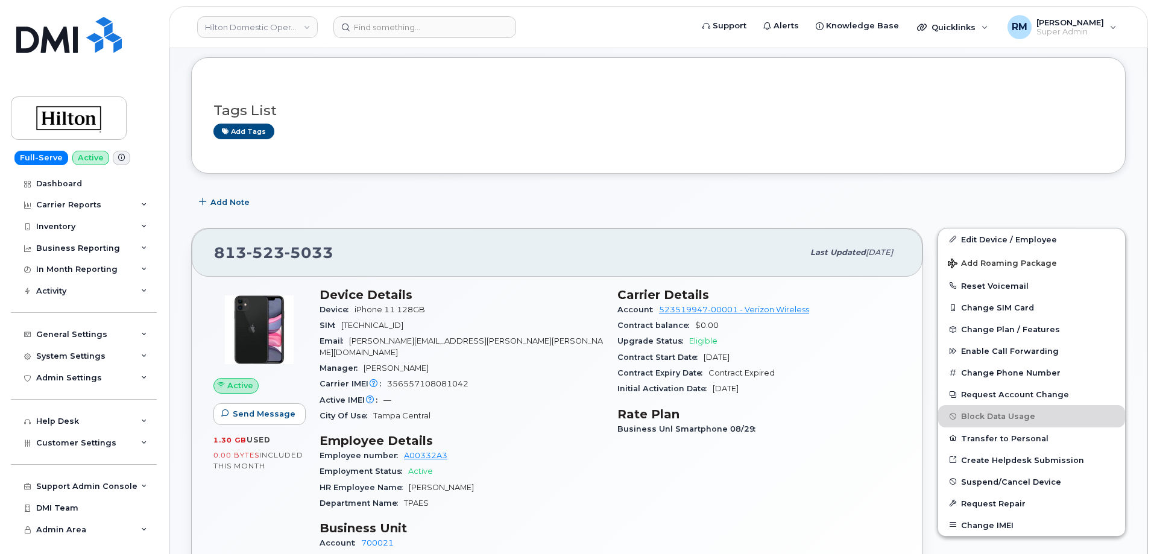
scroll to position [241, 0]
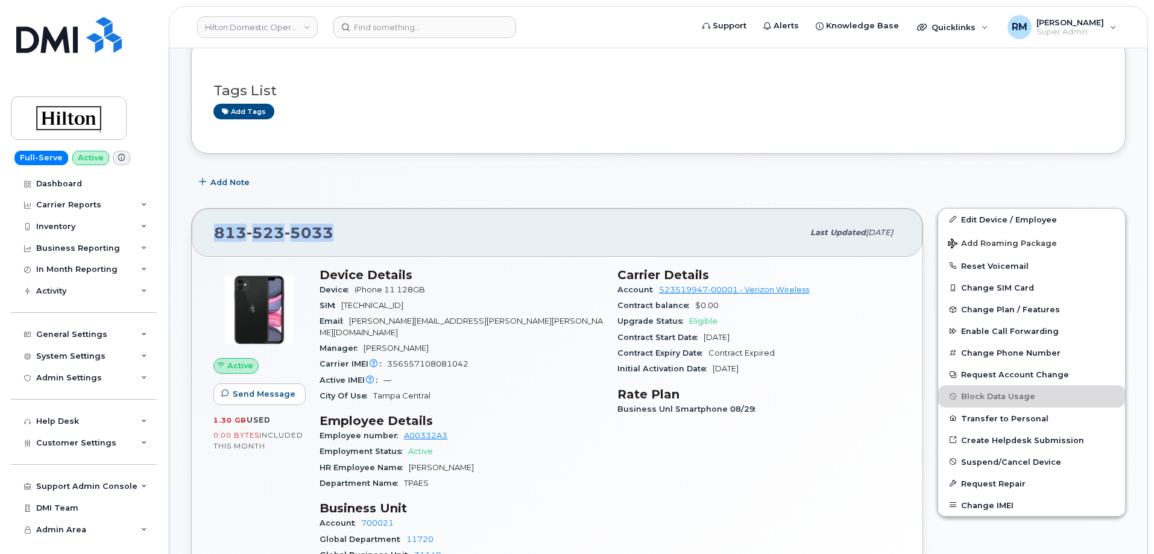
drag, startPoint x: 293, startPoint y: 235, endPoint x: 216, endPoint y: 235, distance: 76.6
click at [216, 235] on div "[PHONE_NUMBER]" at bounding box center [508, 232] width 589 height 25
copy span "[PHONE_NUMBER]"
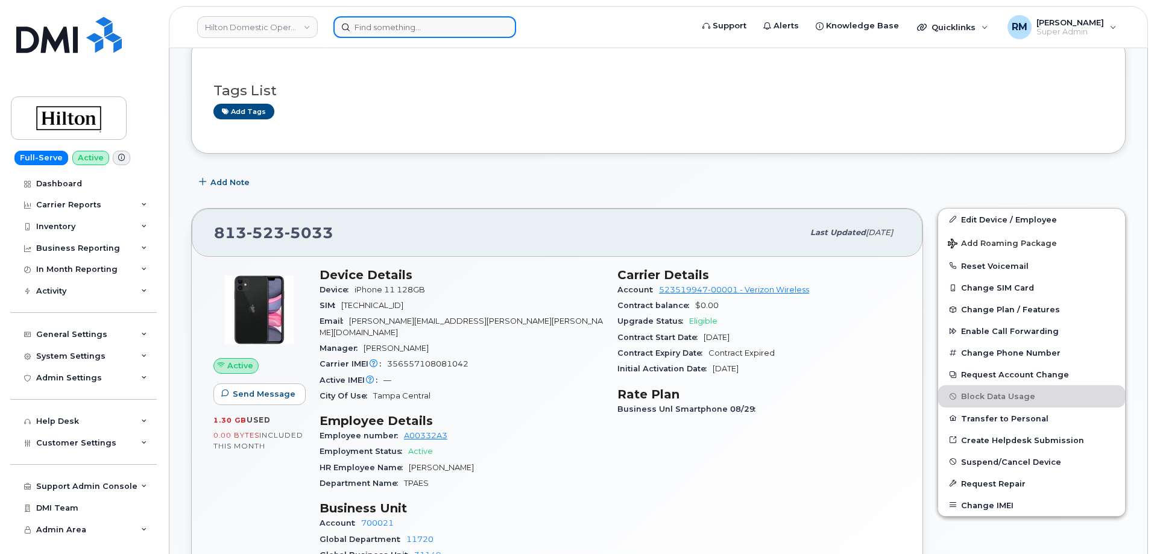
click at [378, 28] on input at bounding box center [424, 27] width 183 height 22
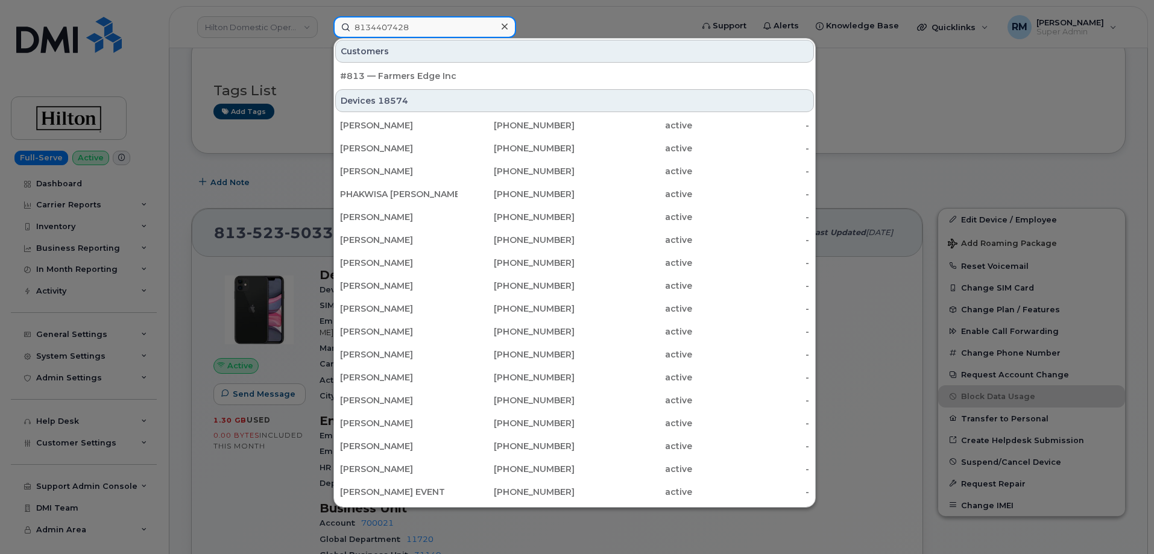
type input "8134407428"
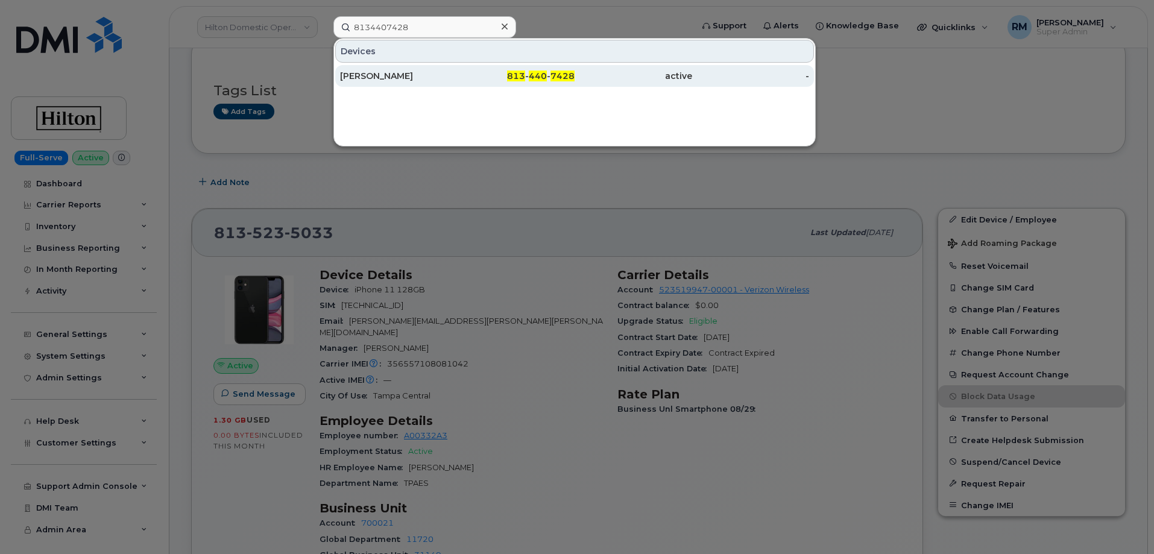
click at [376, 76] on div "[PERSON_NAME]" at bounding box center [399, 76] width 118 height 12
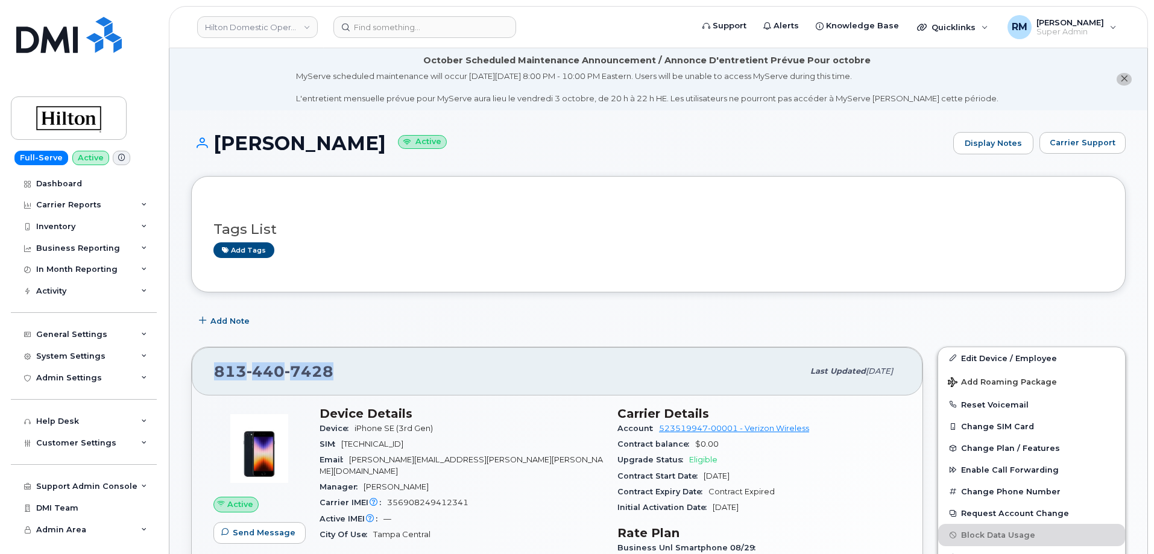
drag, startPoint x: 381, startPoint y: 384, endPoint x: 210, endPoint y: 384, distance: 171.3
click at [210, 384] on div "[PHONE_NUMBER] Last updated [DATE]" at bounding box center [557, 371] width 731 height 48
copy span "[PHONE_NUMBER]"
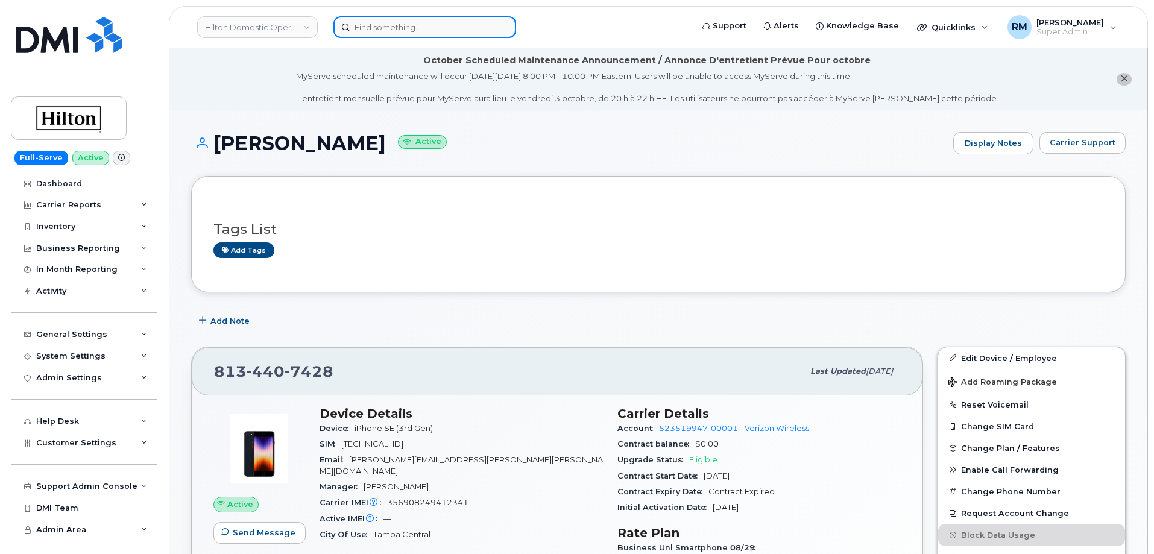
click at [466, 30] on input at bounding box center [424, 27] width 183 height 22
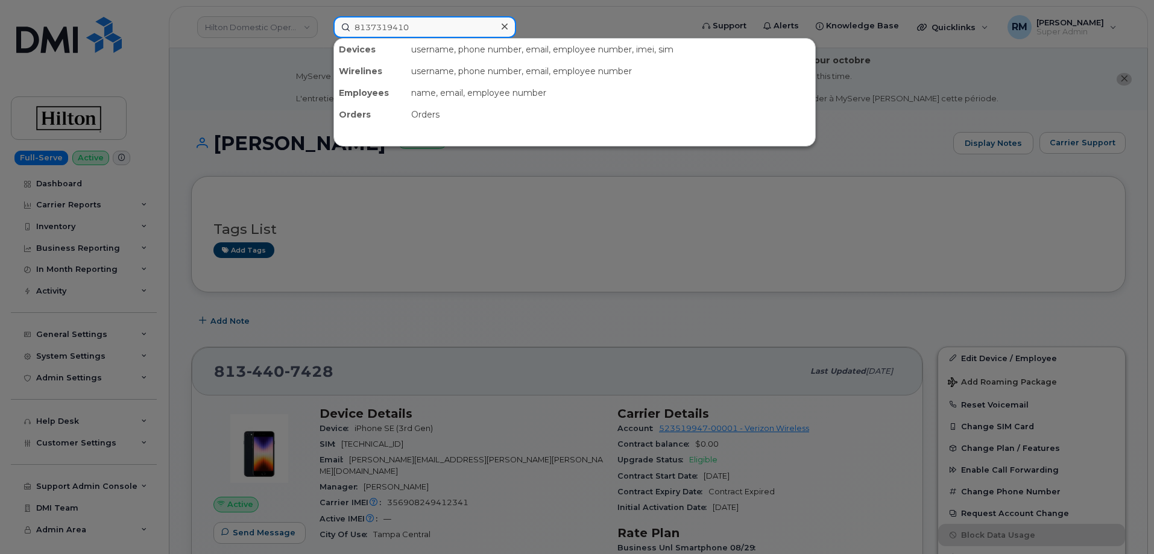
type input "8137319410"
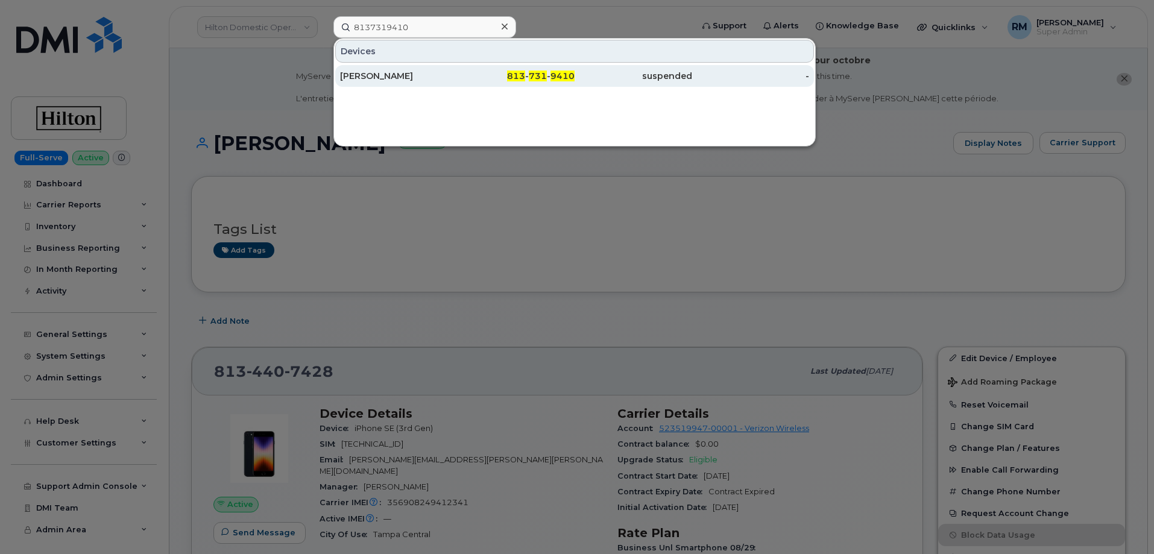
click at [409, 80] on div "[PERSON_NAME]" at bounding box center [399, 76] width 118 height 12
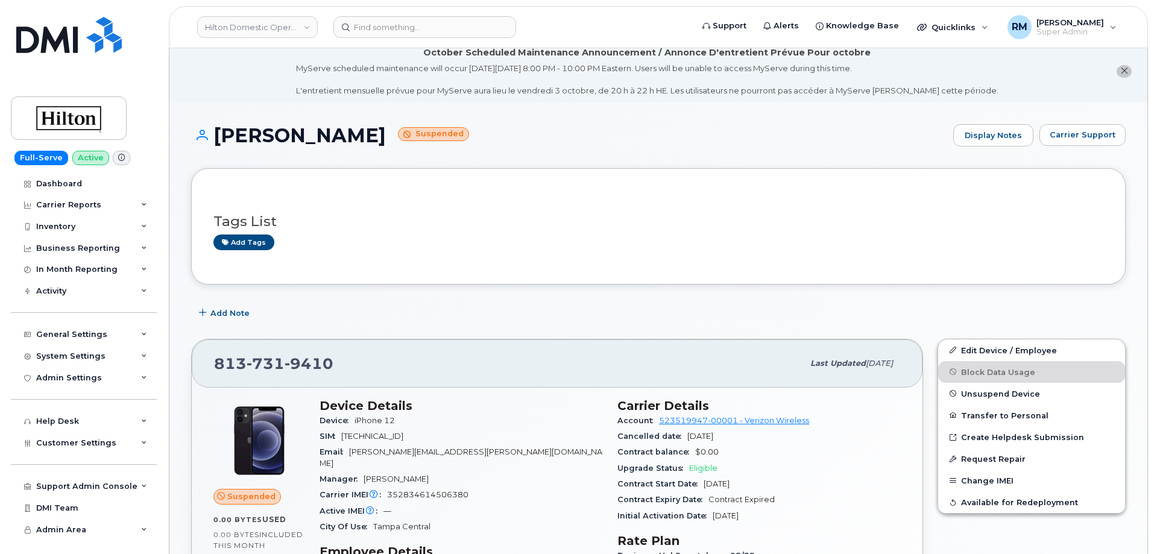
scroll to position [60, 0]
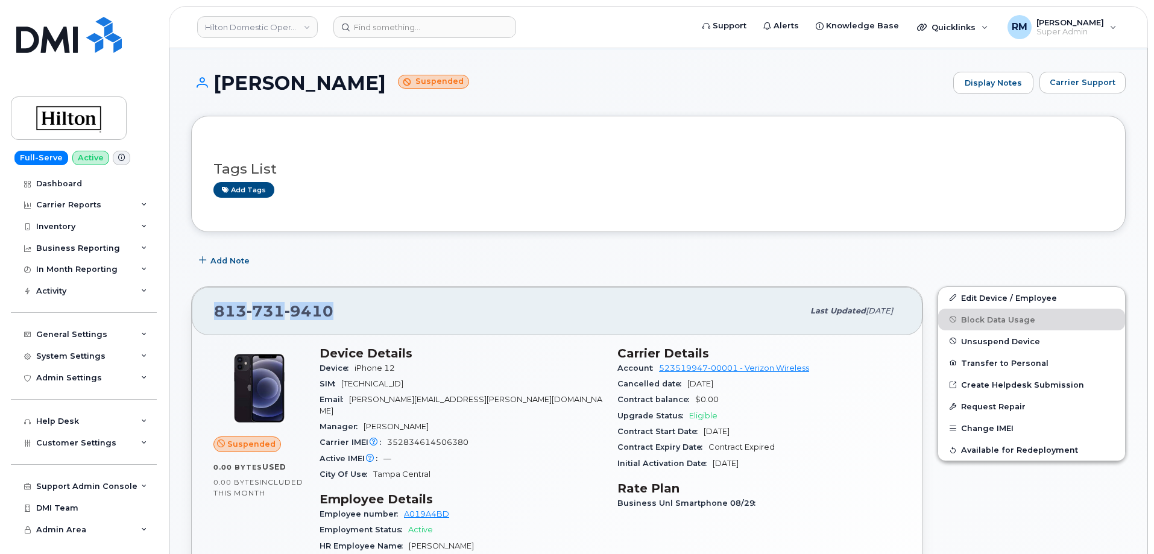
drag, startPoint x: 358, startPoint y: 319, endPoint x: 194, endPoint y: 315, distance: 164.1
click at [194, 315] on div "[PHONE_NUMBER] Last updated [DATE]" at bounding box center [557, 311] width 731 height 48
copy span "[PHONE_NUMBER]"
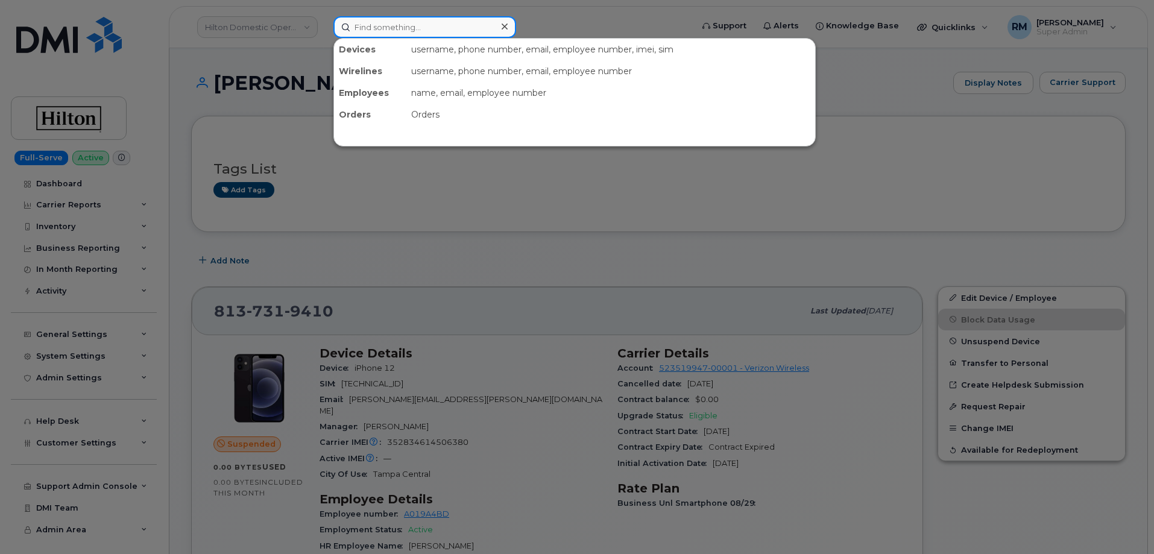
click at [432, 30] on input at bounding box center [424, 27] width 183 height 22
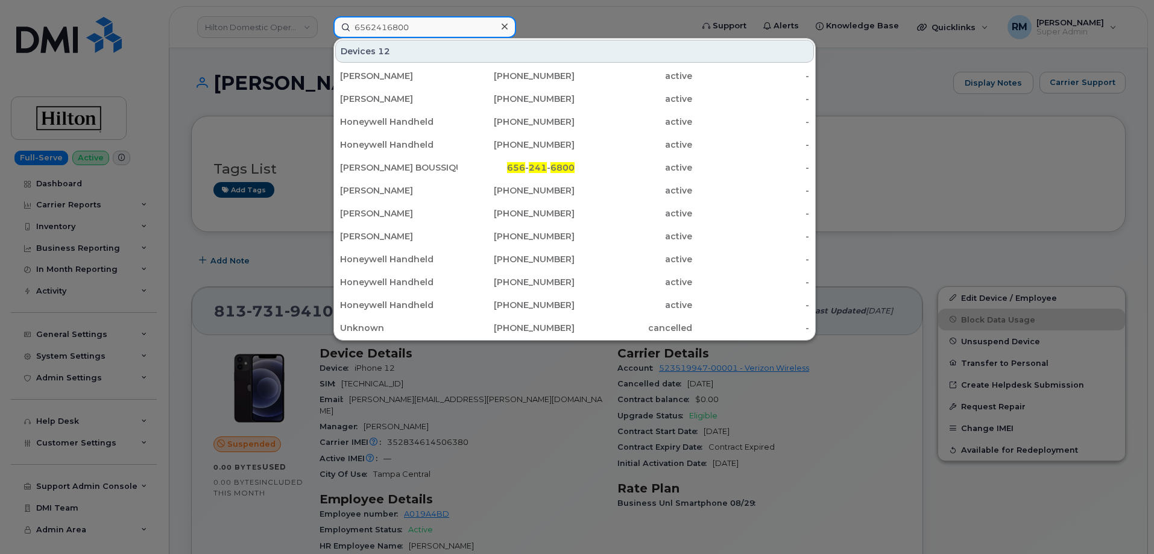
type input "6562416800"
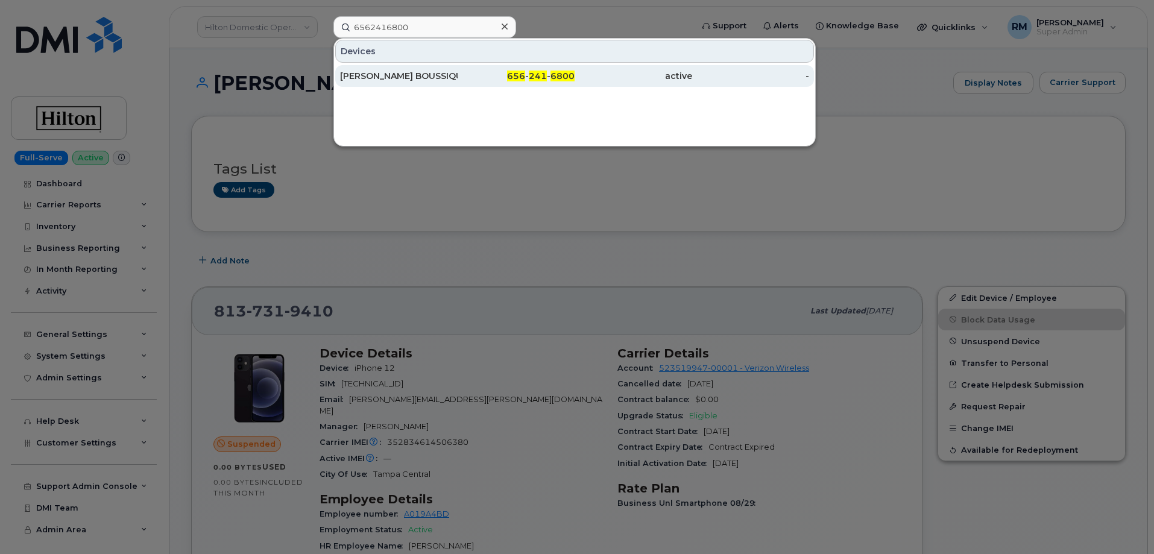
click at [409, 74] on div "[PERSON_NAME] BOUSSIQUOT [PERSON_NAME] BOUSSIQUOT" at bounding box center [399, 76] width 118 height 12
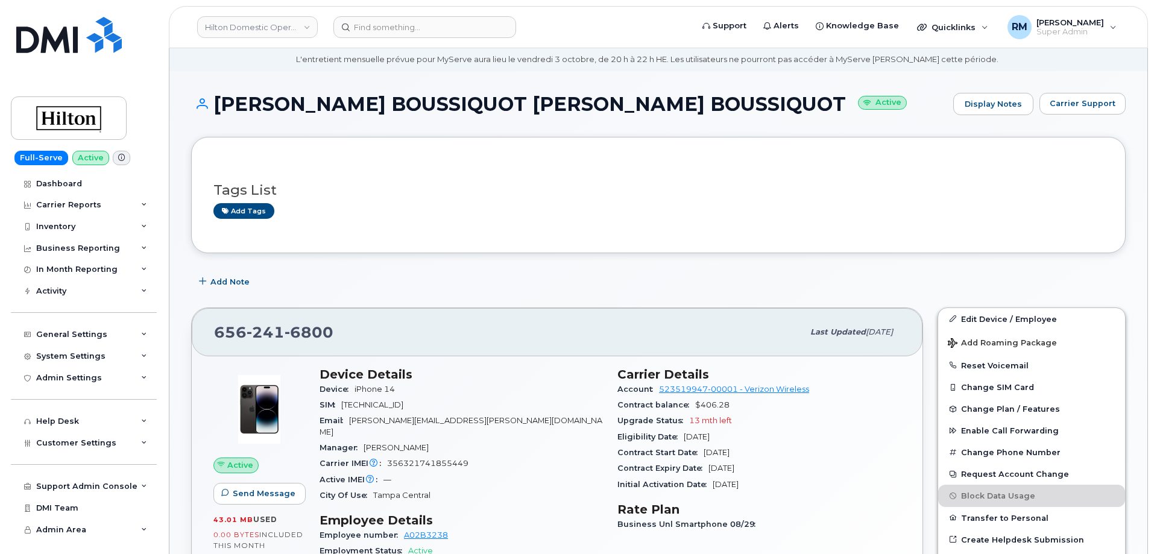
scroll to position [60, 0]
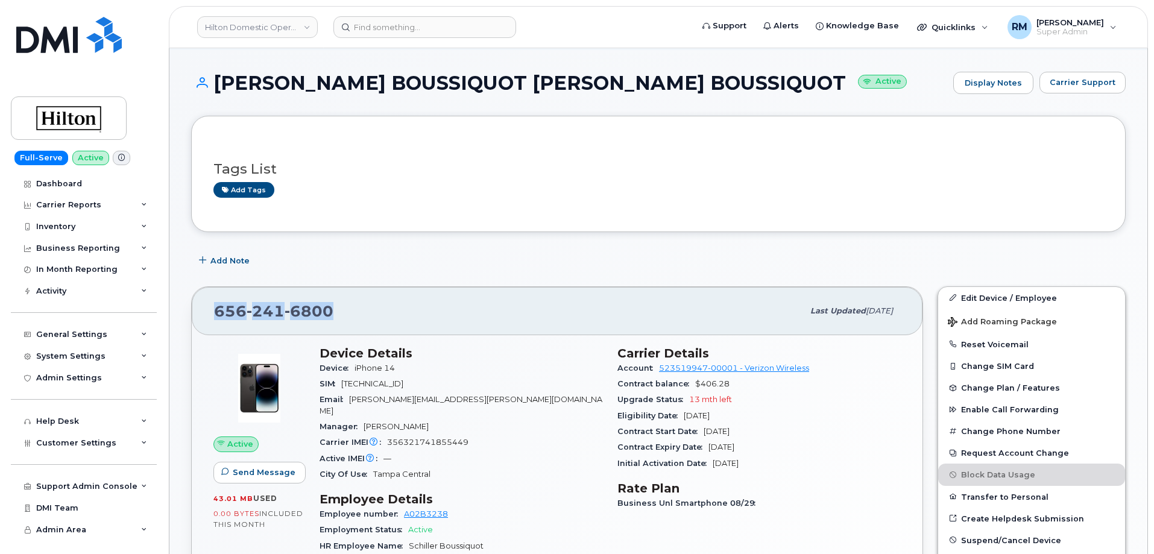
drag, startPoint x: 342, startPoint y: 313, endPoint x: 209, endPoint y: 316, distance: 132.7
click at [209, 316] on div "[PHONE_NUMBER] Last updated [DATE]" at bounding box center [557, 311] width 731 height 48
copy span "[PHONE_NUMBER]"
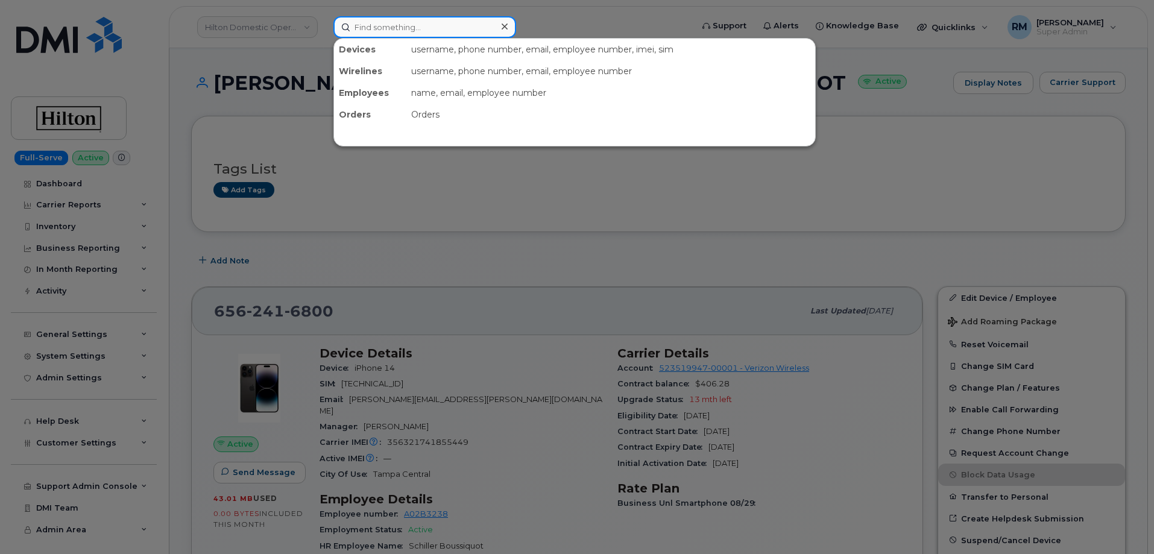
click at [380, 31] on input at bounding box center [424, 27] width 183 height 22
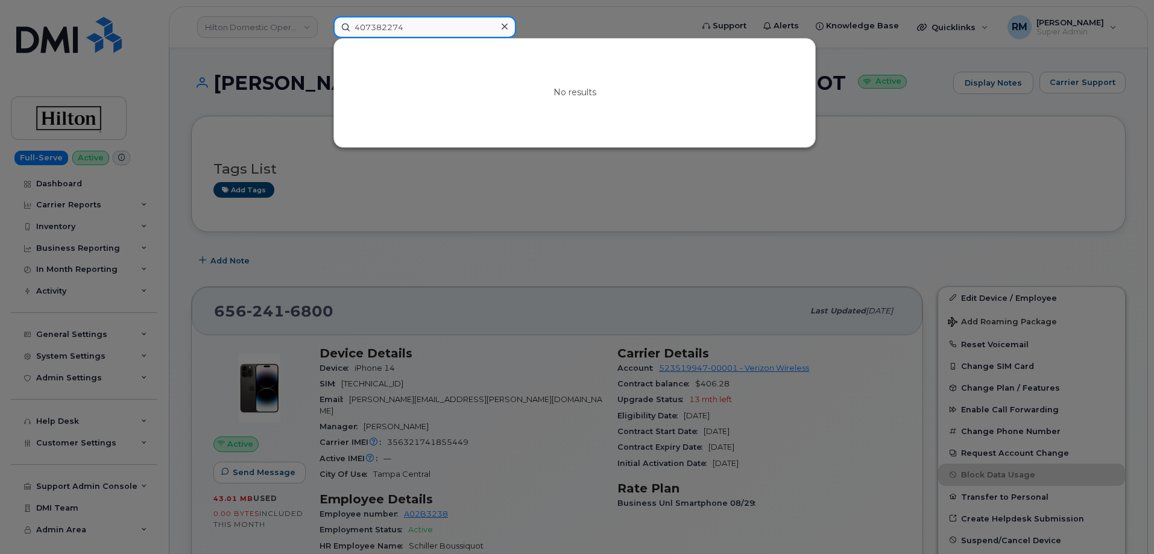
click at [380, 31] on input "407382274" at bounding box center [424, 27] width 183 height 22
type input "4073832274"
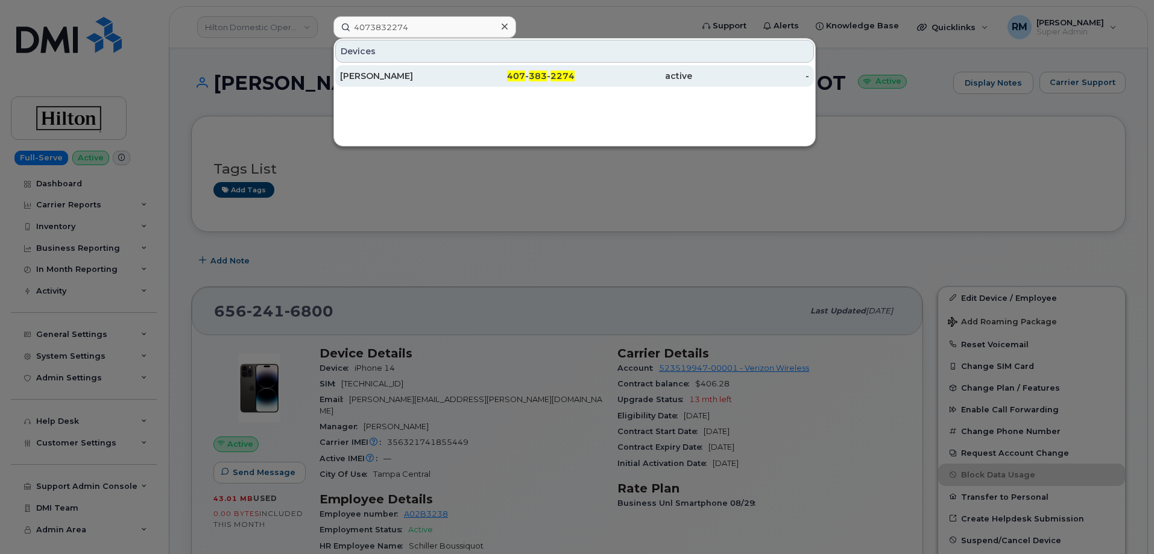
click at [379, 77] on div "[PERSON_NAME]" at bounding box center [399, 76] width 118 height 12
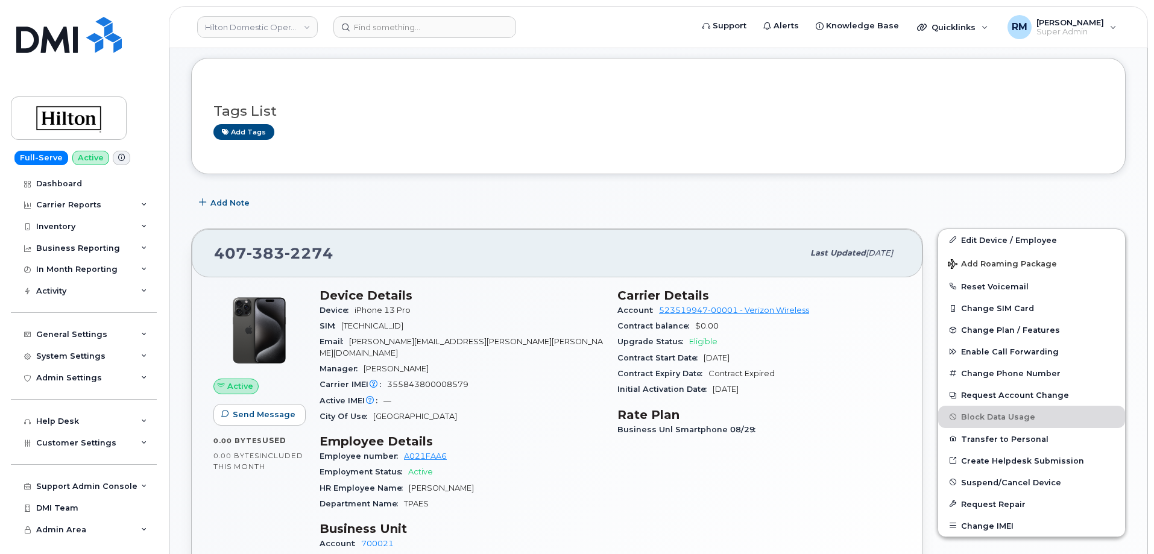
scroll to position [121, 0]
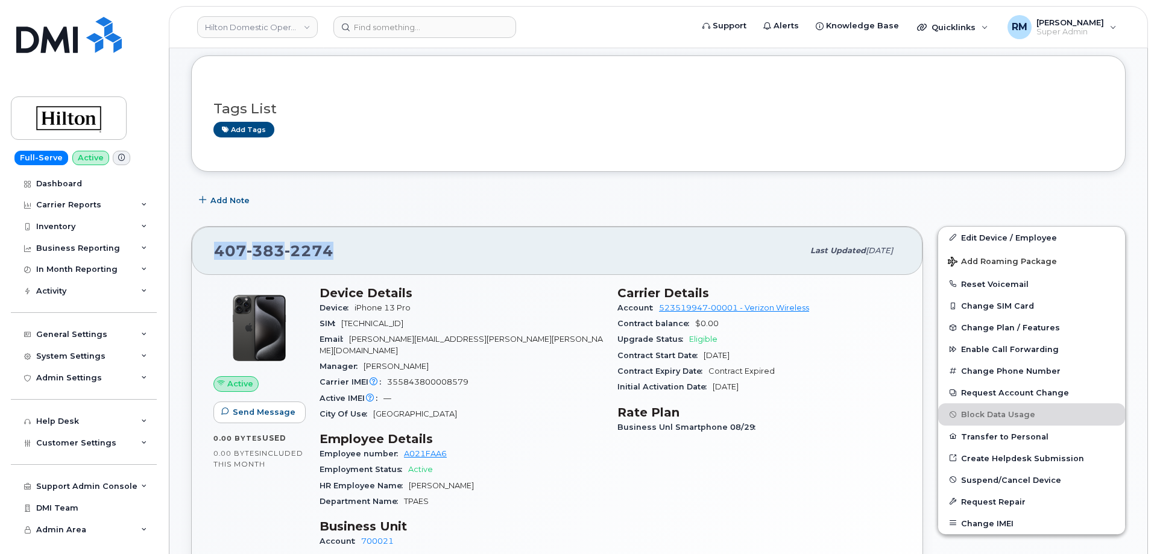
drag, startPoint x: 344, startPoint y: 253, endPoint x: 208, endPoint y: 252, distance: 135.7
click at [208, 252] on div "407 383 2274 Last updated Sep 11, 2025" at bounding box center [557, 251] width 731 height 48
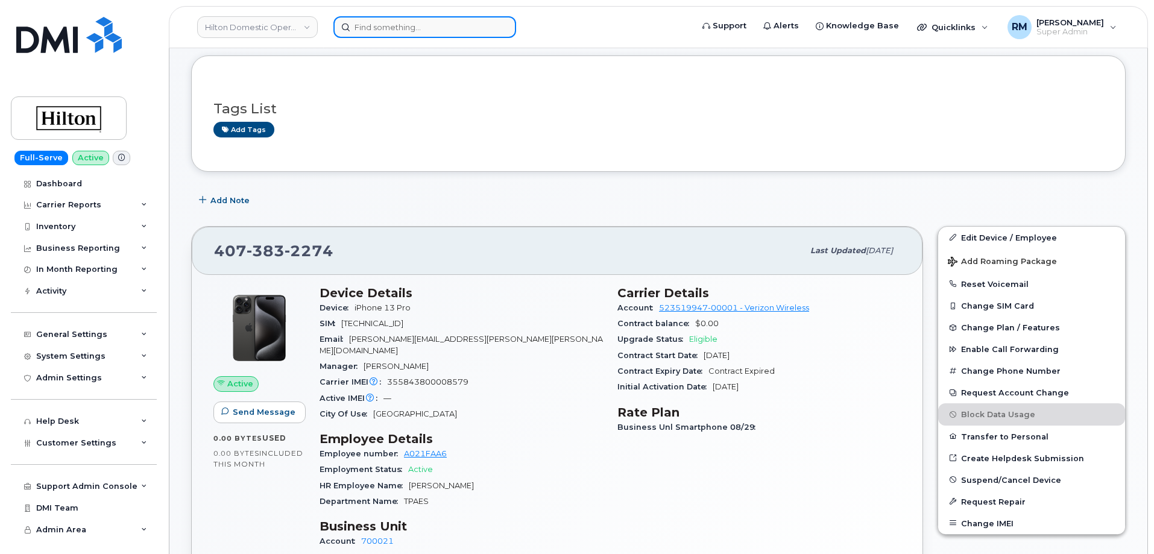
click at [380, 27] on input at bounding box center [424, 27] width 183 height 22
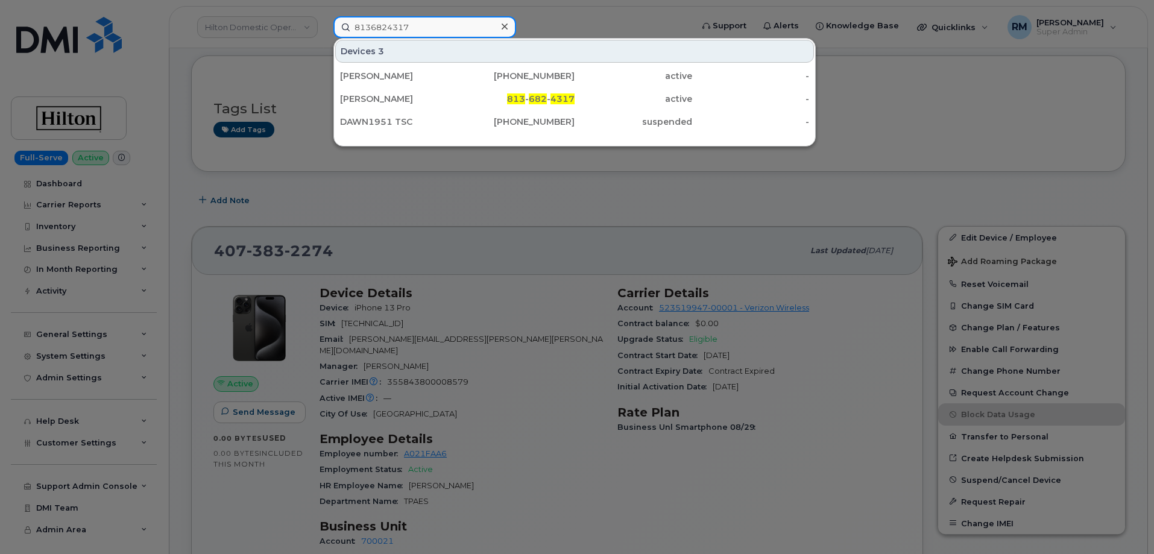
type input "8136824317"
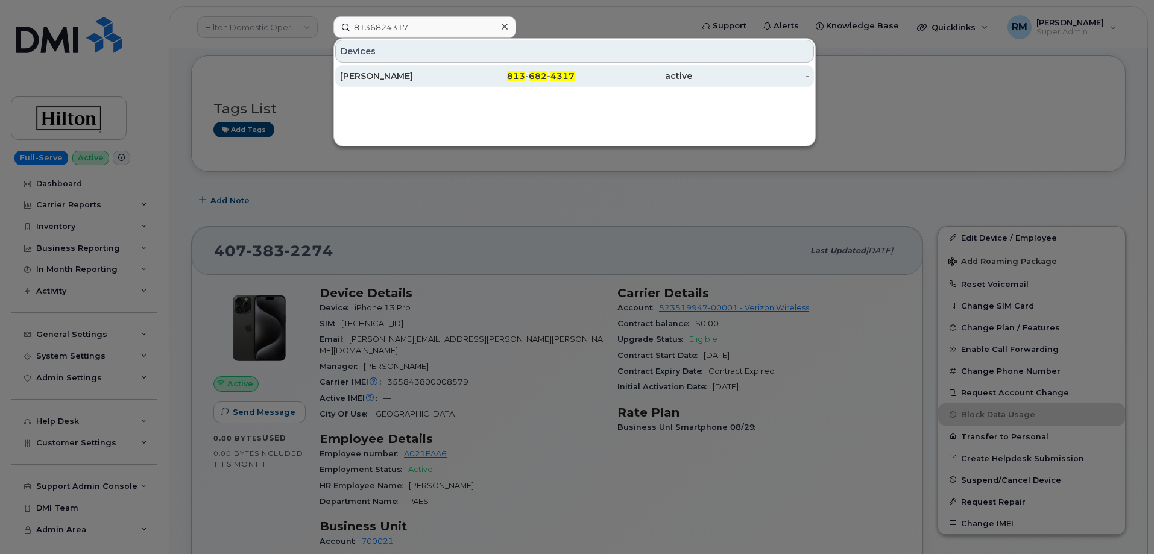
click at [403, 75] on div "CHELSEA WAGNER" at bounding box center [399, 76] width 118 height 12
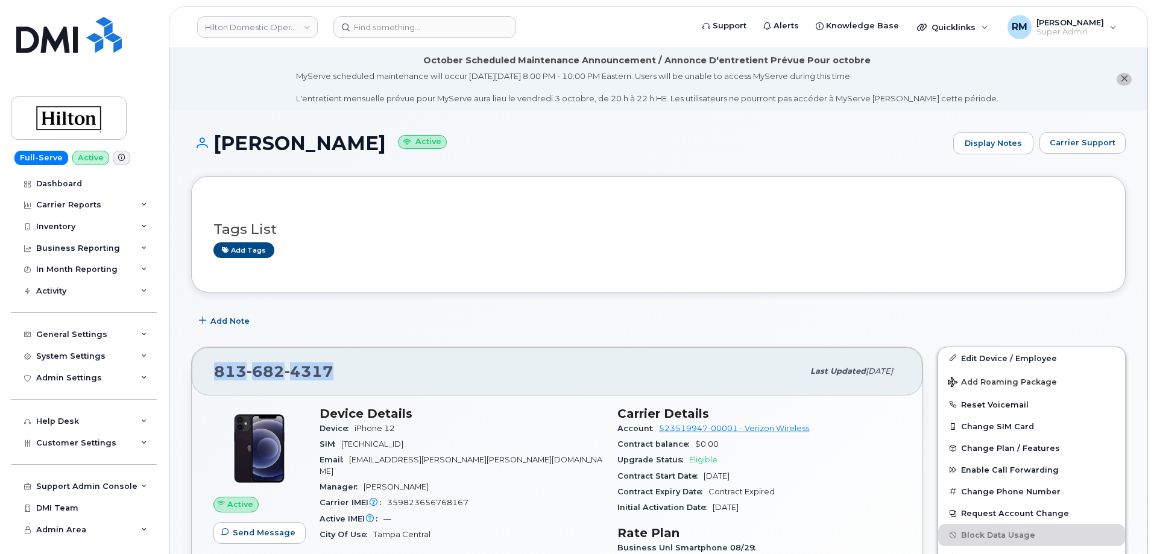
drag, startPoint x: 362, startPoint y: 374, endPoint x: 195, endPoint y: 374, distance: 166.4
click at [195, 374] on div "[PHONE_NUMBER] Last updated [DATE]" at bounding box center [557, 371] width 731 height 48
copy span "[PHONE_NUMBER]"
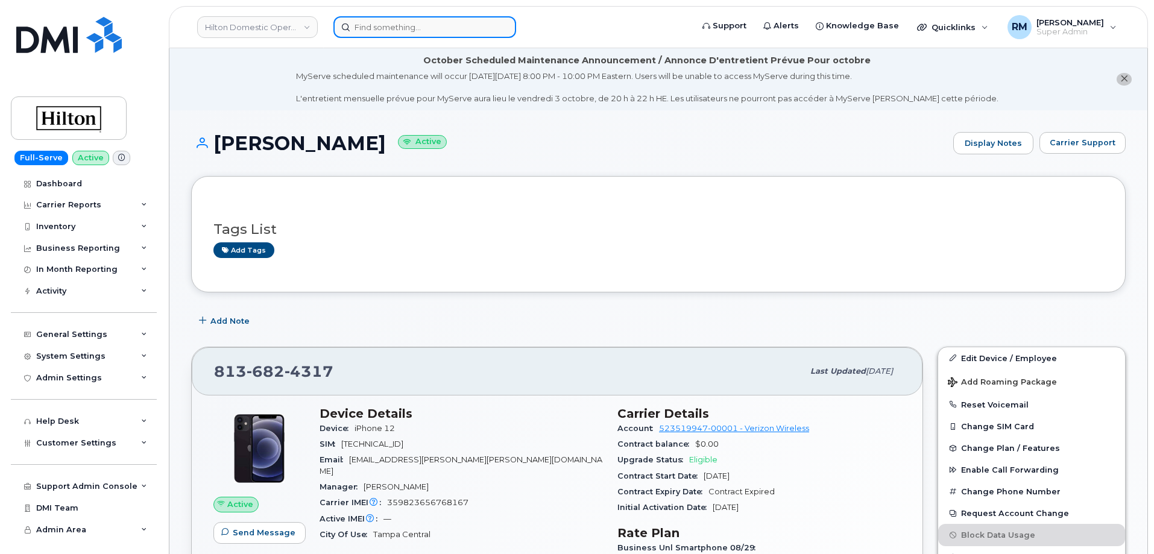
click at [402, 26] on input at bounding box center [424, 27] width 183 height 22
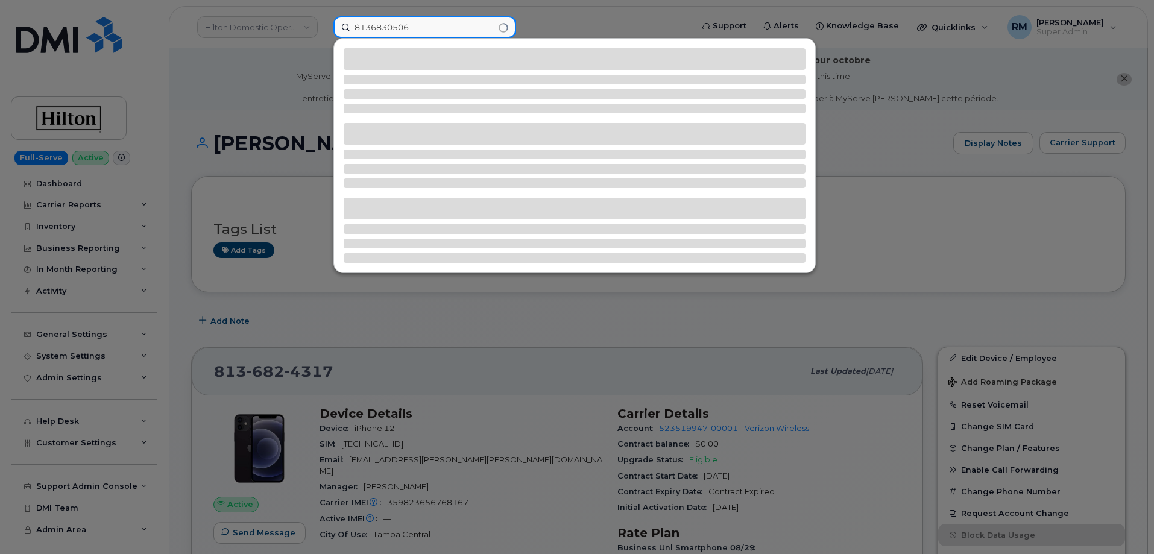
type input "8136830506"
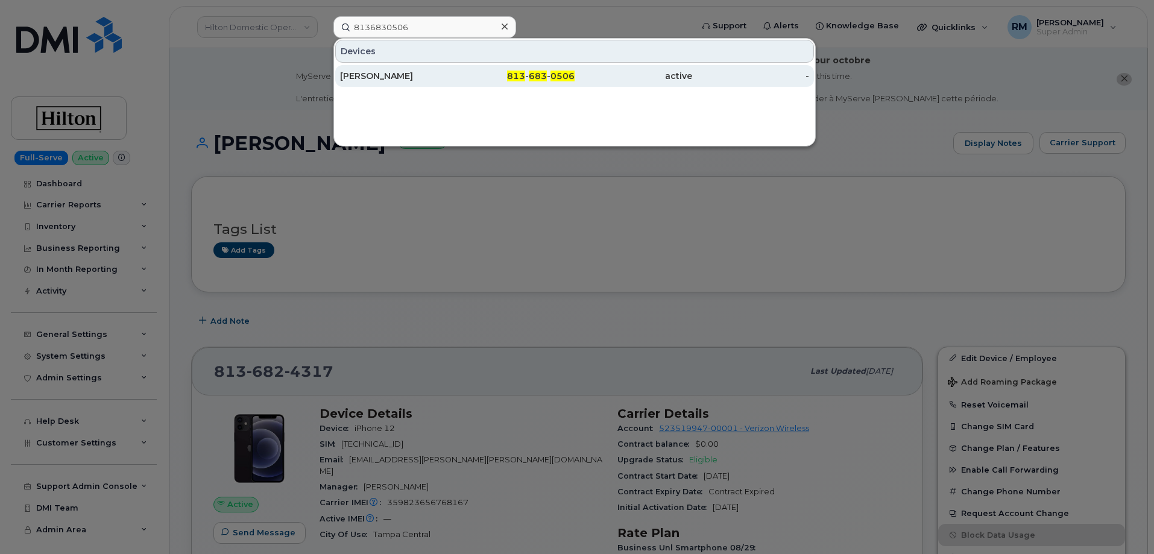
click at [390, 77] on div "[PERSON_NAME]" at bounding box center [399, 76] width 118 height 12
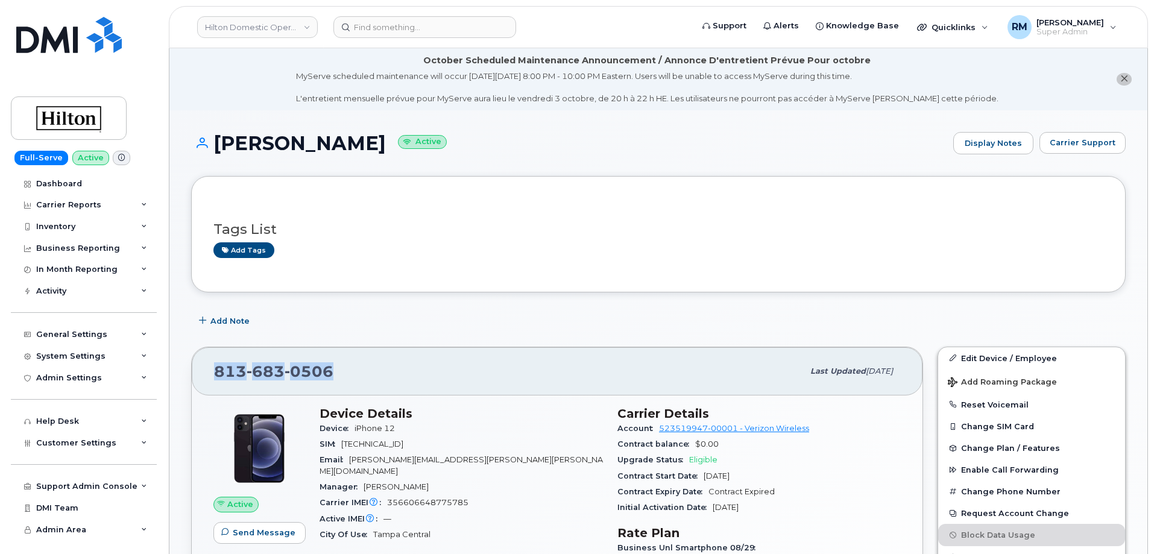
drag, startPoint x: 358, startPoint y: 371, endPoint x: 218, endPoint y: 376, distance: 140.6
click at [218, 376] on div "[PHONE_NUMBER]" at bounding box center [508, 371] width 589 height 25
copy span "[PHONE_NUMBER]"
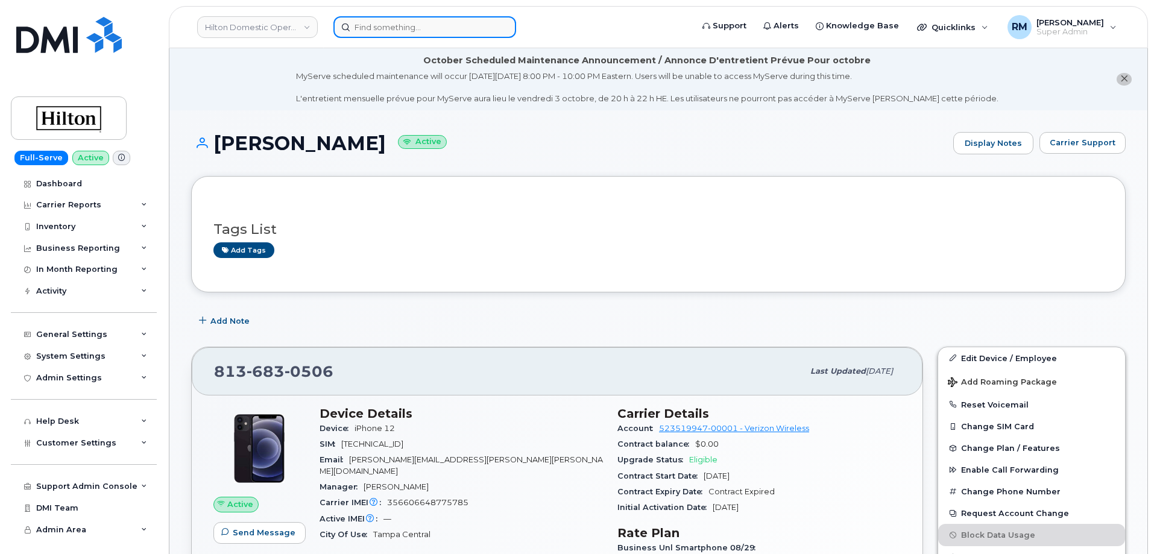
click at [389, 22] on input at bounding box center [424, 27] width 183 height 22
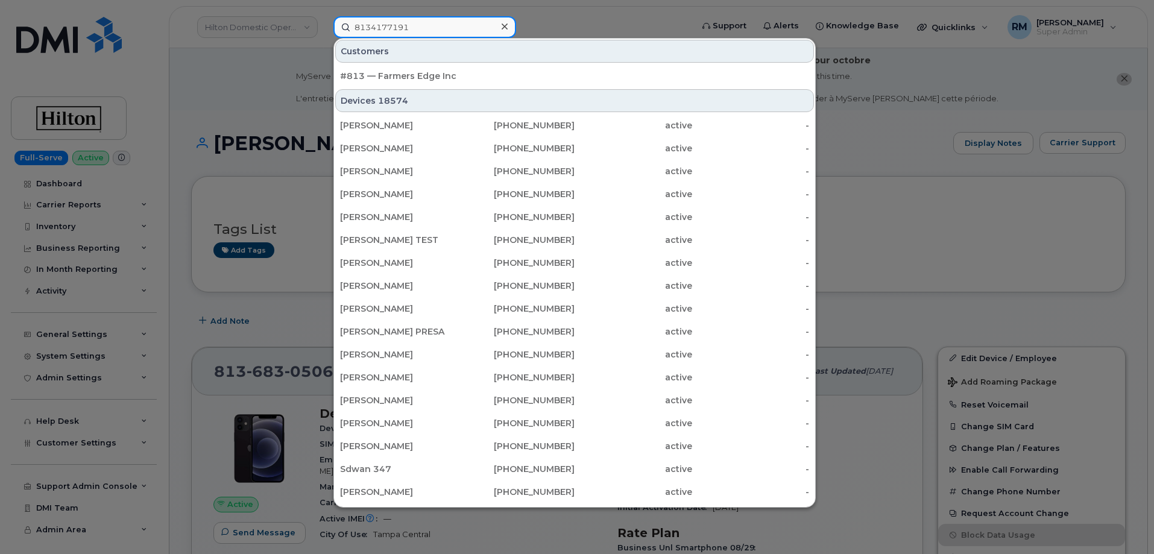
type input "8134177191"
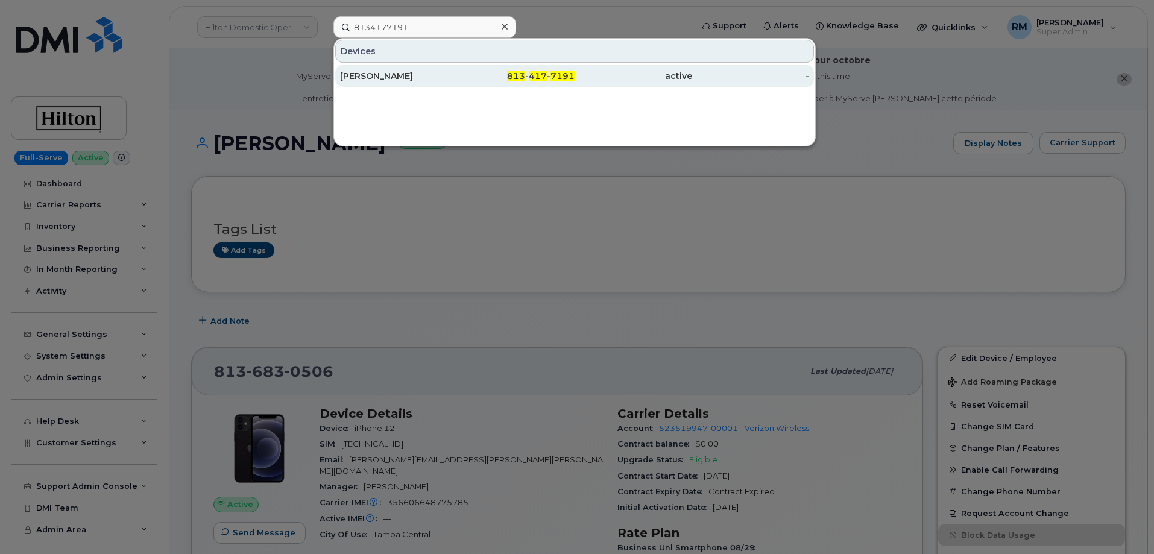
click at [396, 75] on div "[PERSON_NAME]" at bounding box center [399, 76] width 118 height 12
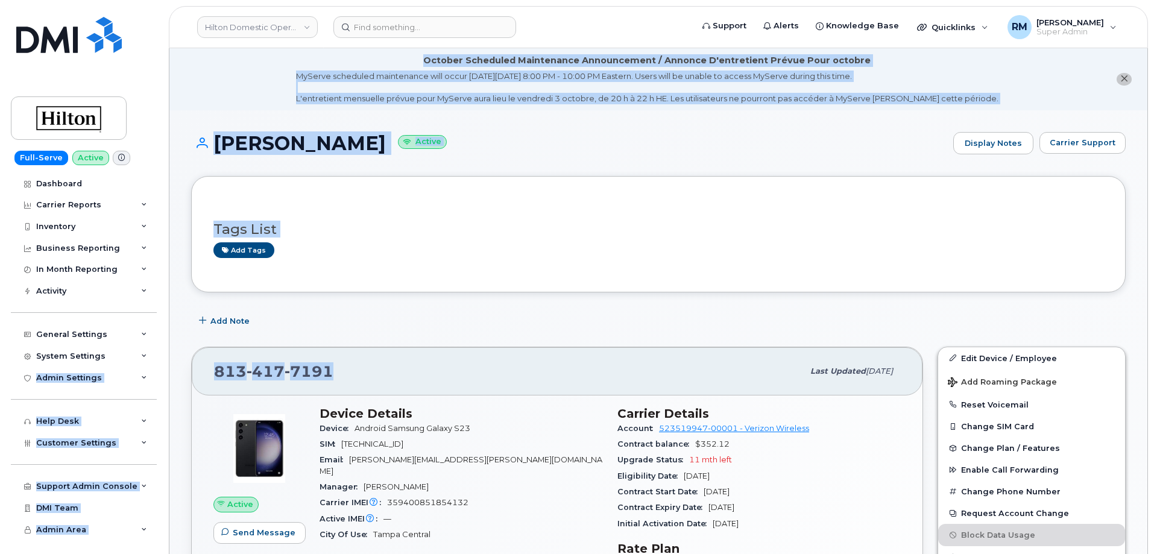
drag, startPoint x: 341, startPoint y: 369, endPoint x: 160, endPoint y: 366, distance: 181.5
copy div "Accounting Codes Contacts Plans and Features Reporting Carrier Contracts Custom…"
click at [335, 361] on div "813 417 7191" at bounding box center [508, 371] width 589 height 25
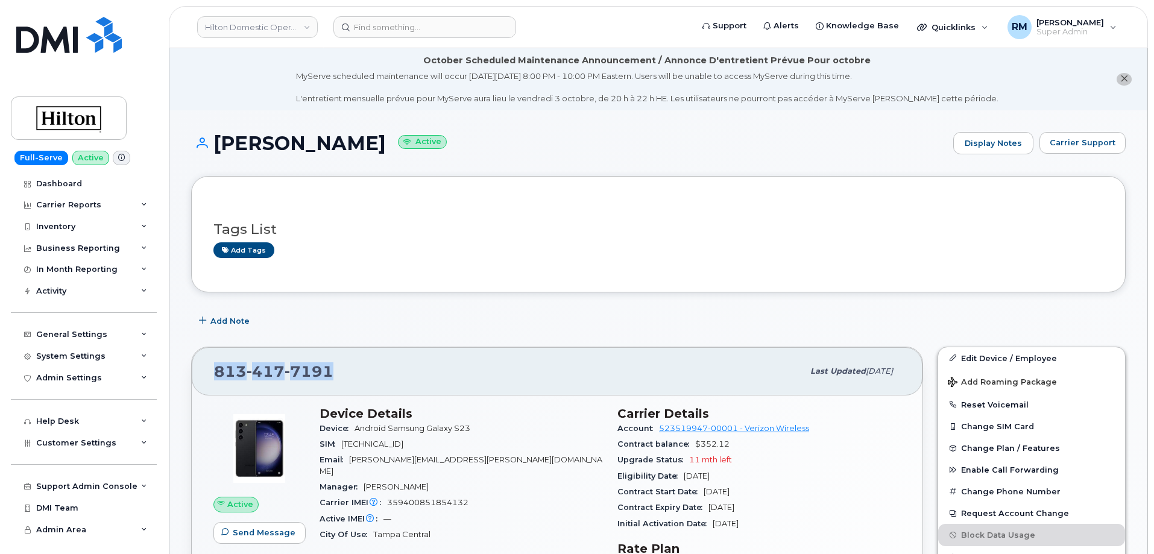
drag, startPoint x: 347, startPoint y: 373, endPoint x: 209, endPoint y: 376, distance: 138.1
click at [209, 376] on div "813 417 7191 Last updated Sep 11, 2025" at bounding box center [557, 371] width 731 height 48
copy span "813 417 7191"
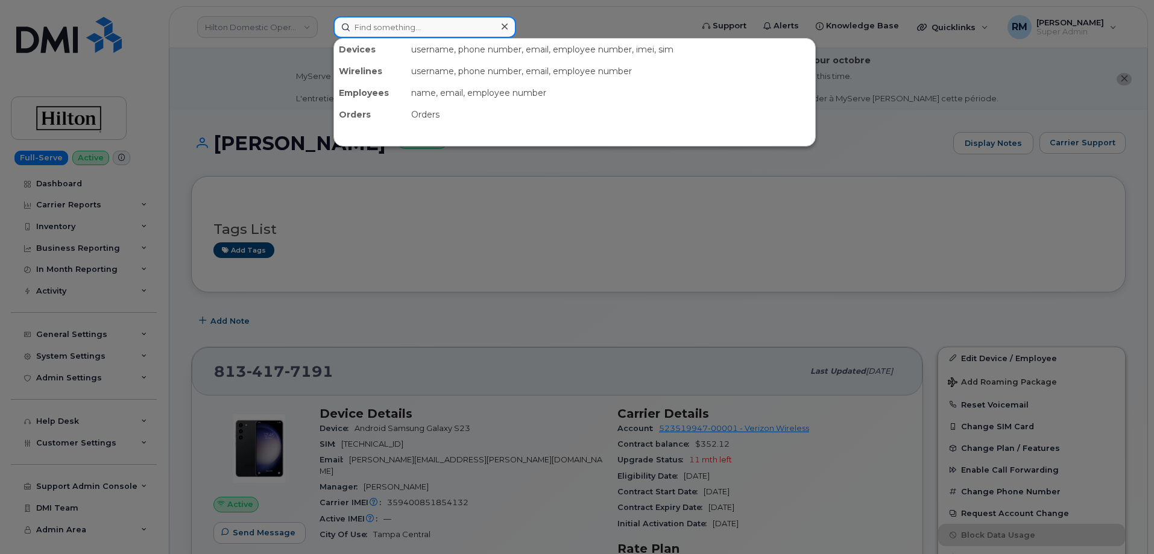
click at [382, 22] on input at bounding box center [424, 27] width 183 height 22
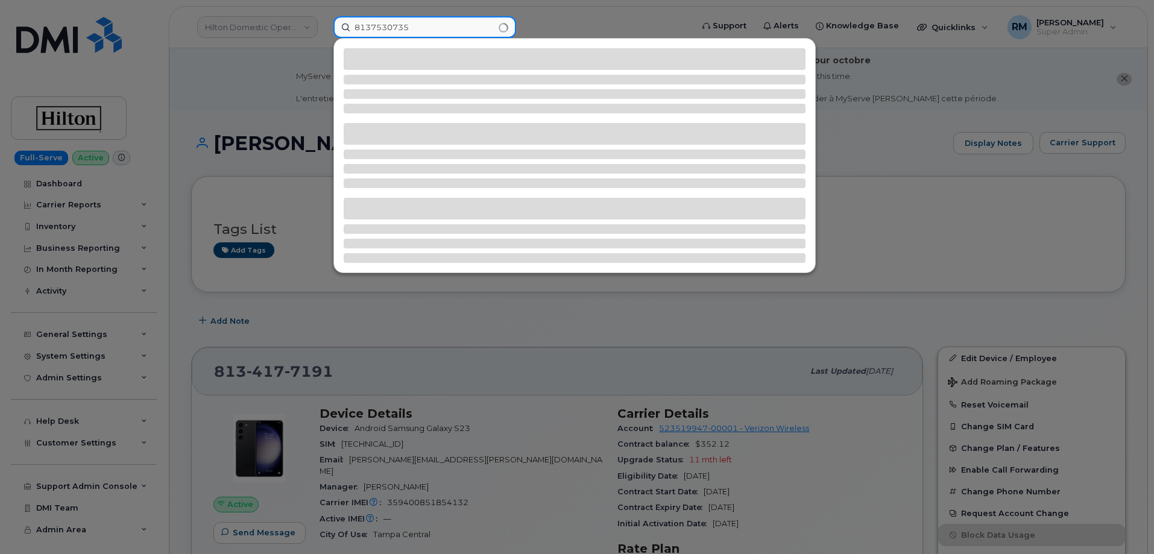
type input "8137530735"
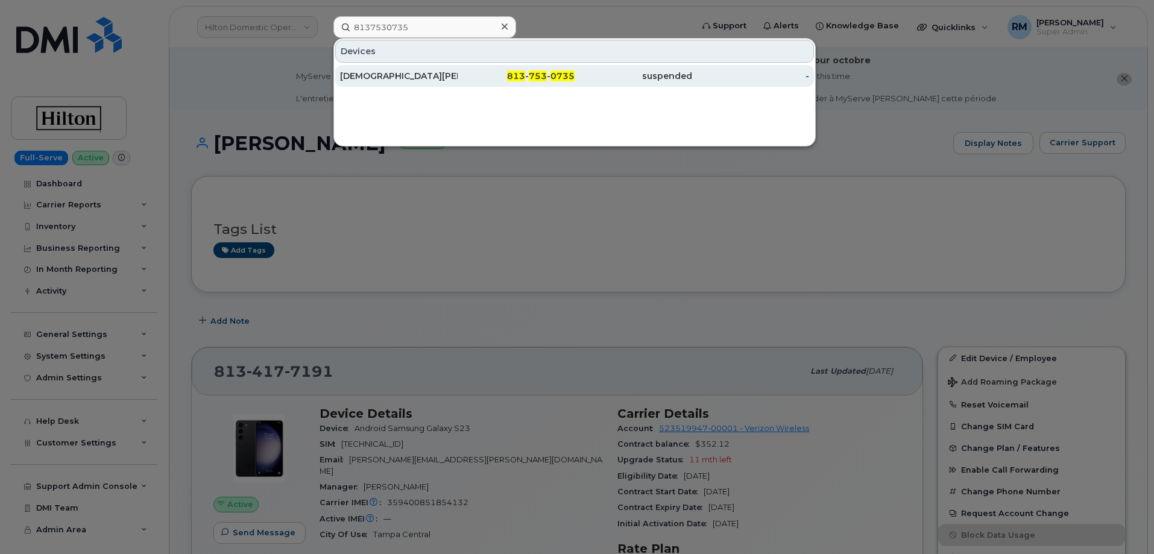
click at [397, 75] on div "[DEMOGRAPHIC_DATA][PERSON_NAME]" at bounding box center [399, 76] width 118 height 12
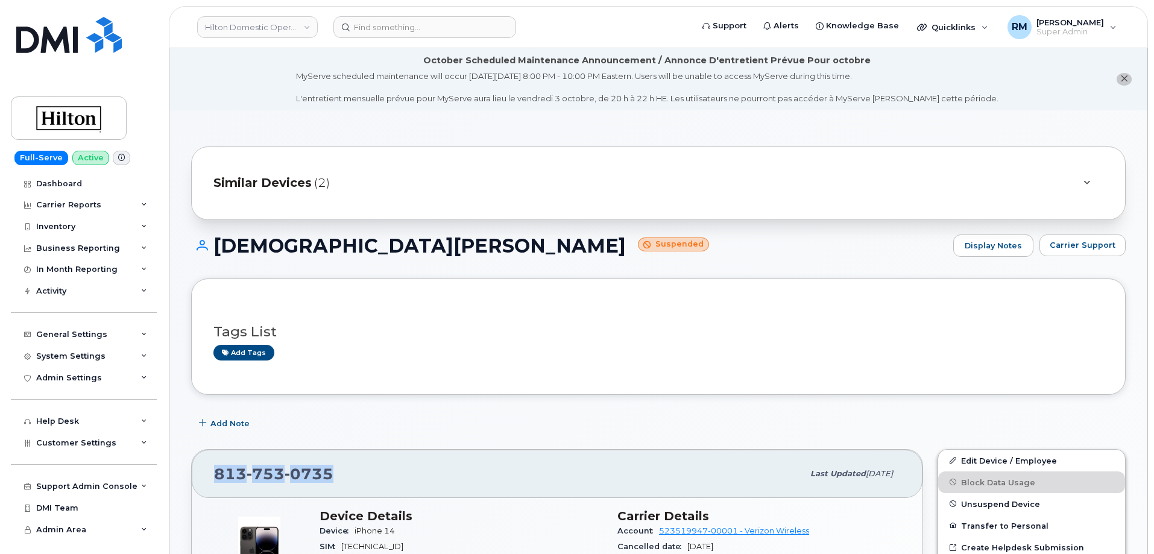
drag, startPoint x: 247, startPoint y: 472, endPoint x: 192, endPoint y: 475, distance: 54.4
click at [192, 475] on div "[PHONE_NUMBER] Last updated [DATE]" at bounding box center [557, 474] width 731 height 48
copy span "[PHONE_NUMBER]"
